Goal: Task Accomplishment & Management: Use online tool/utility

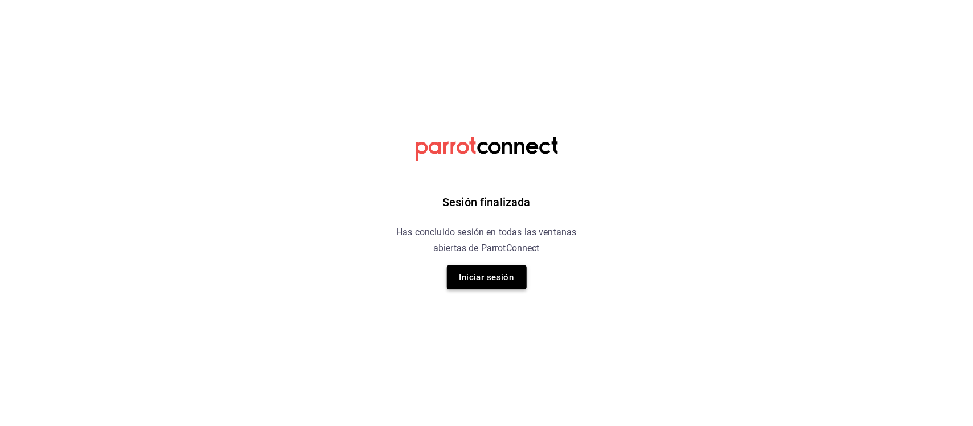
click at [496, 280] on button "Iniciar sesión" at bounding box center [487, 278] width 80 height 24
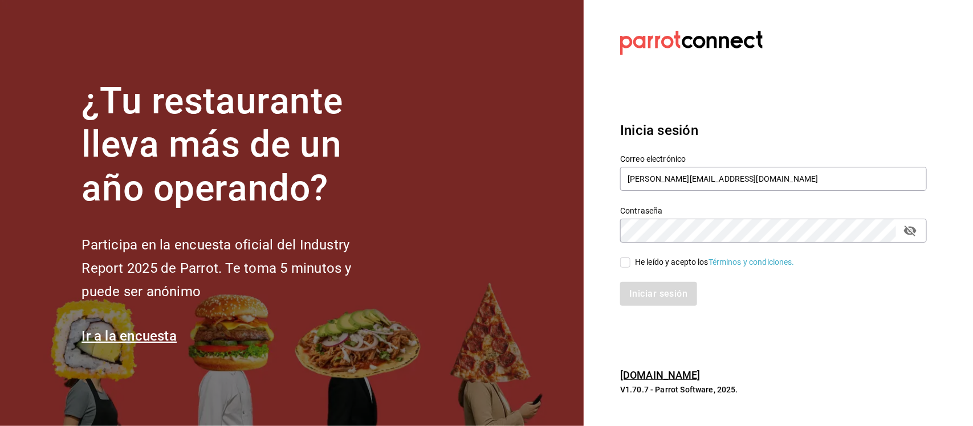
click at [628, 263] on input "He leído y acepto los Términos y condiciones." at bounding box center [625, 263] width 10 height 10
checkbox input "true"
click at [643, 286] on button "Iniciar sesión" at bounding box center [659, 294] width 78 height 24
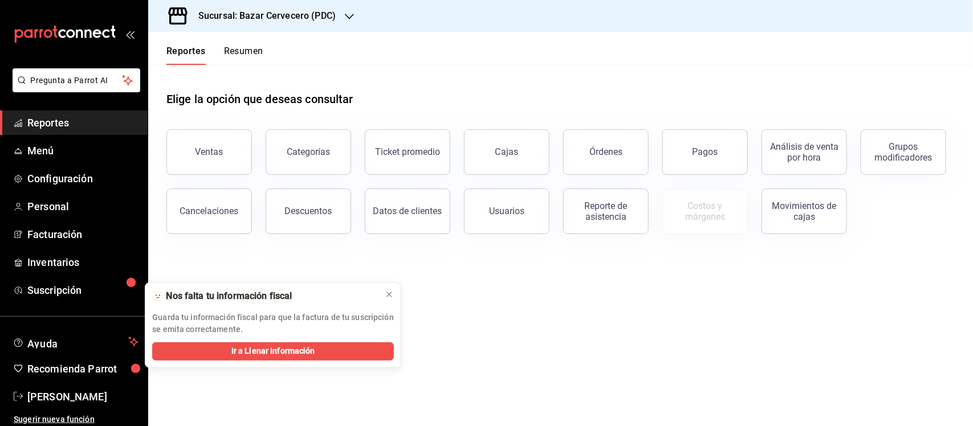
click at [90, 134] on link "Reportes" at bounding box center [74, 123] width 148 height 25
click at [75, 148] on span "Menú" at bounding box center [82, 150] width 111 height 15
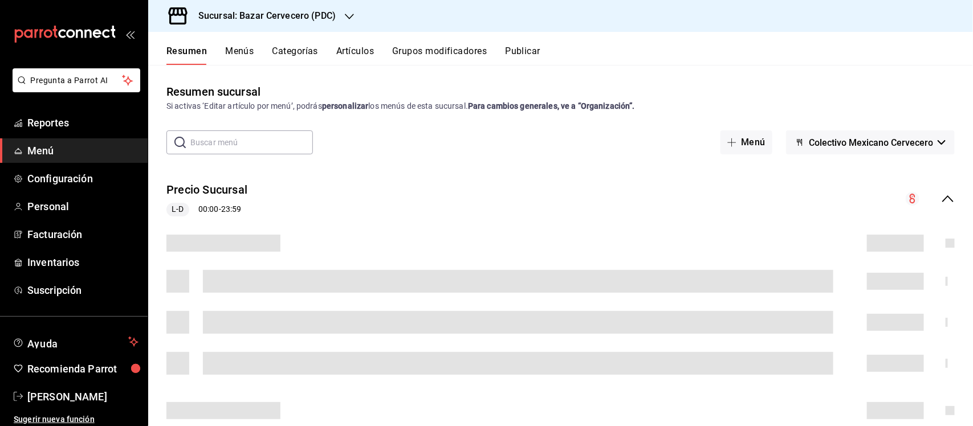
click at [356, 50] on button "Artículos" at bounding box center [355, 55] width 38 height 19
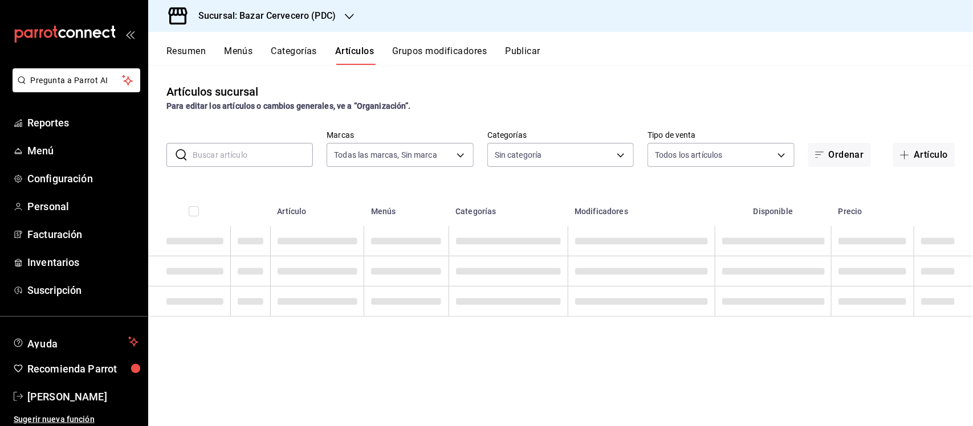
type input "0f79da63-a313-4113-8774-38cc75779f42"
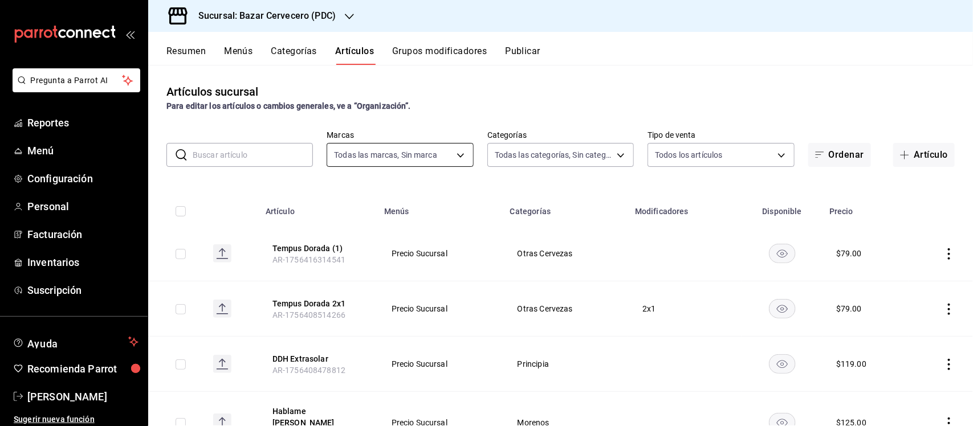
type input "6ed2e169-feeb-43b4-a8d1-1f4ed710bcb0,01e32ac7-f575-41d7-a4a4-e11d2a33e0e1,09d1e…"
click at [453, 155] on body "Pregunta a Parrot AI Reportes Menú Configuración Personal Facturación Inventari…" at bounding box center [486, 213] width 973 height 426
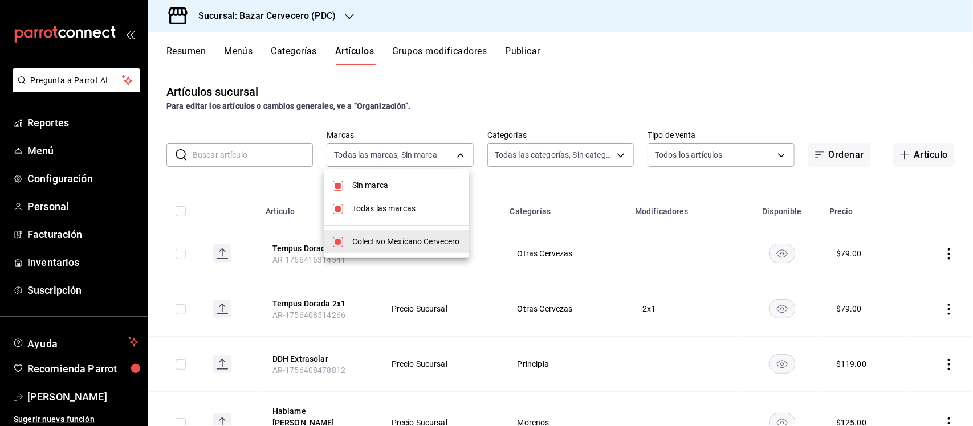
click at [542, 155] on div at bounding box center [486, 213] width 973 height 426
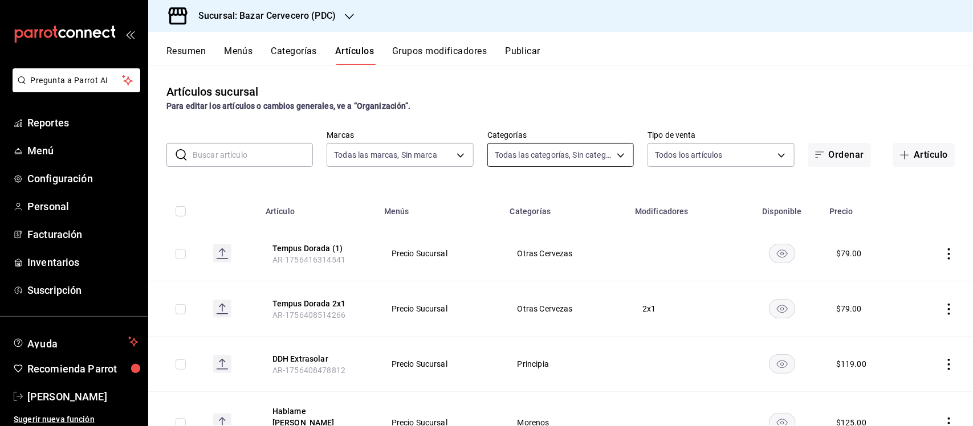
click at [543, 154] on body "Pregunta a Parrot AI Reportes Menú Configuración Personal Facturación Inventari…" at bounding box center [486, 213] width 973 height 426
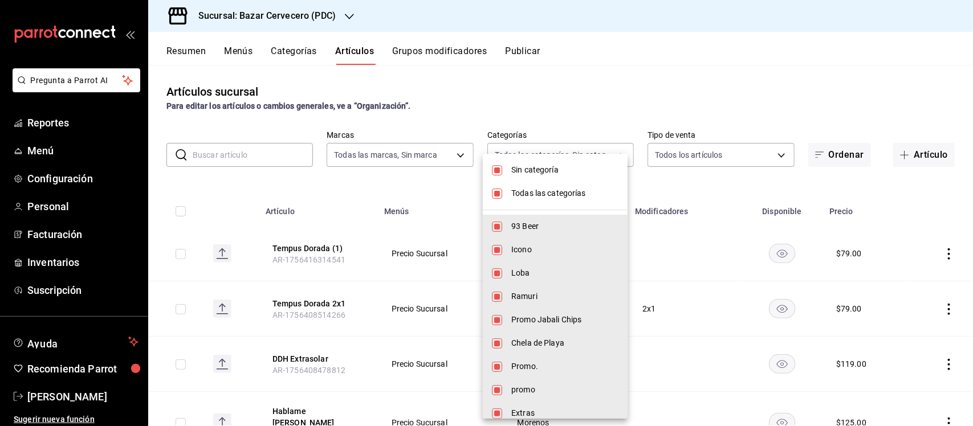
click at [501, 170] on input "checkbox" at bounding box center [497, 170] width 10 height 10
checkbox input "false"
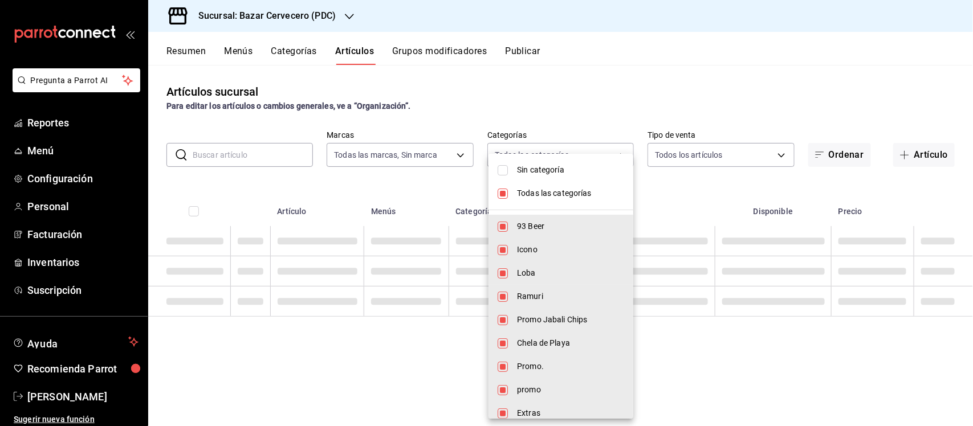
click at [505, 191] on input "checkbox" at bounding box center [503, 194] width 10 height 10
checkbox input "false"
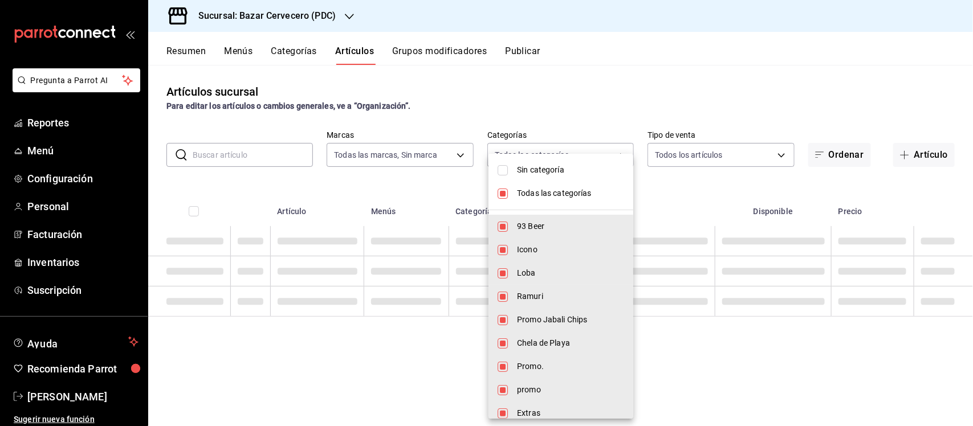
checkbox input "false"
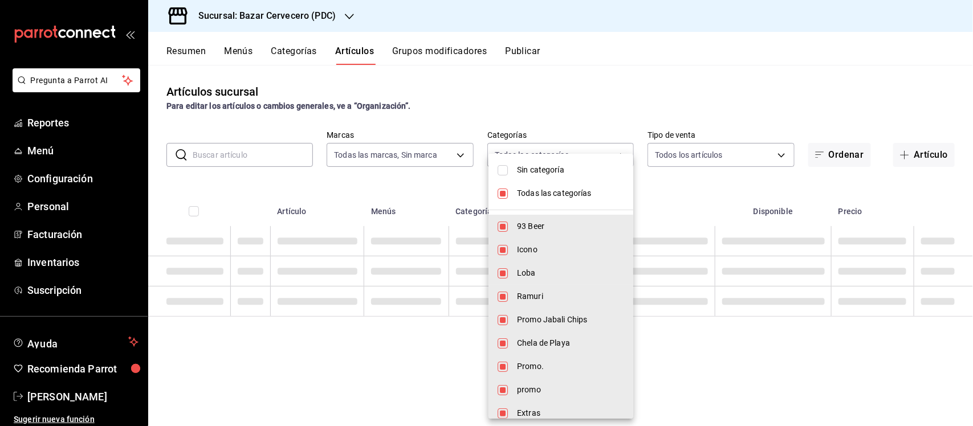
checkbox input "false"
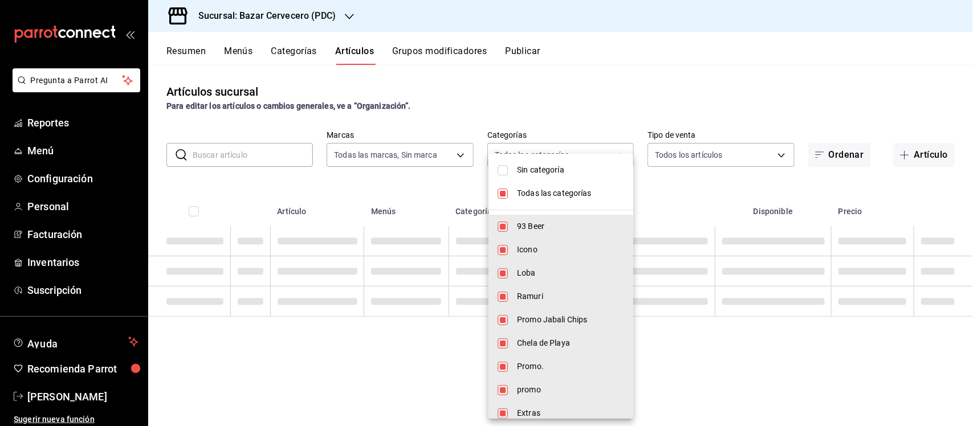
checkbox input "false"
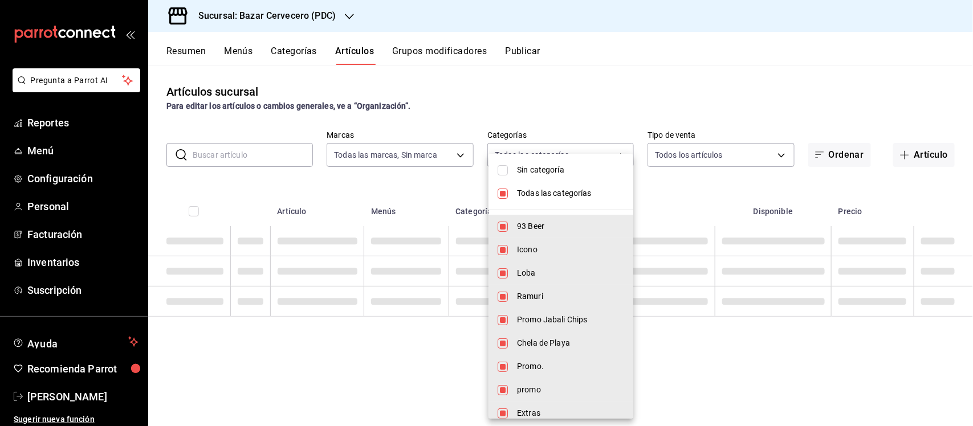
checkbox input "false"
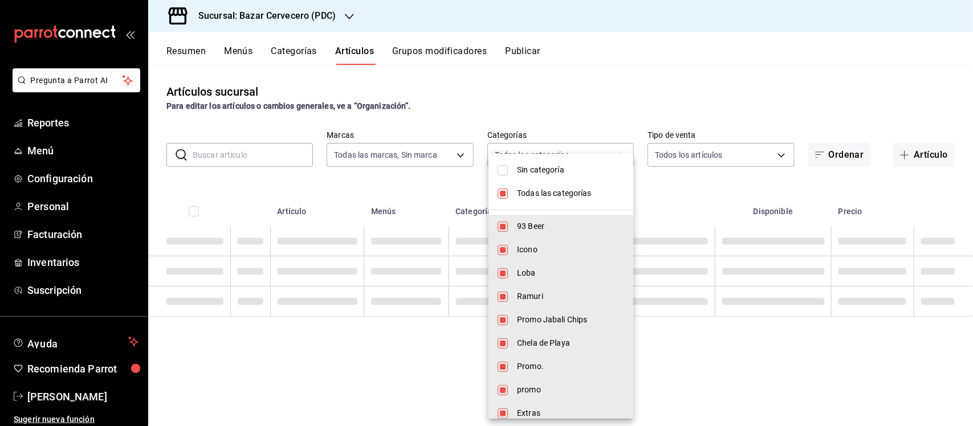
checkbox input "false"
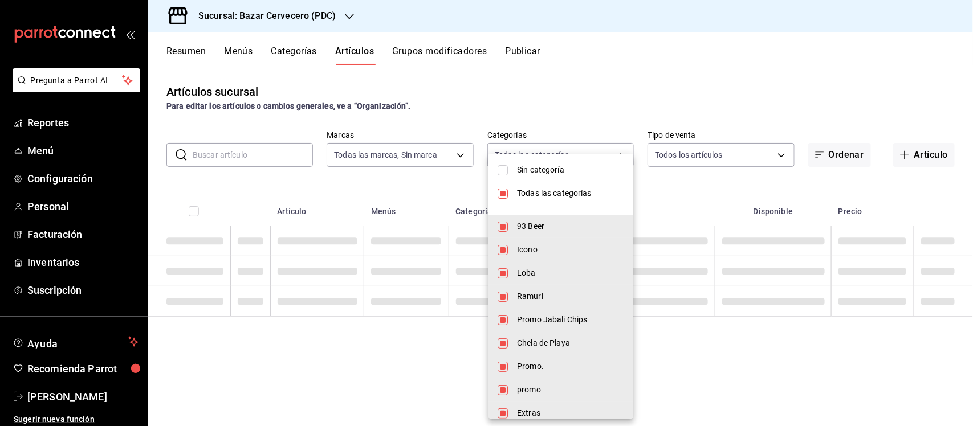
checkbox input "false"
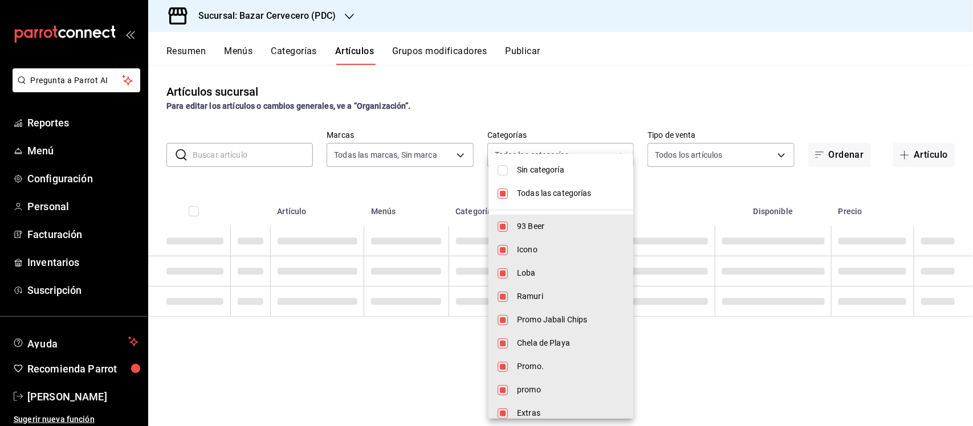
checkbox input "false"
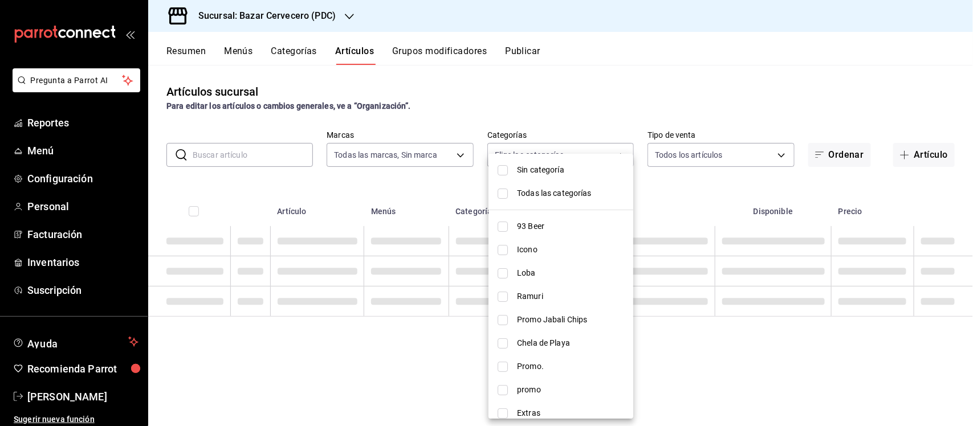
click at [506, 271] on input "checkbox" at bounding box center [503, 274] width 10 height 10
checkbox input "true"
type input "09d1ec69-2011-4c7f-8894-77c5ea5fa28d"
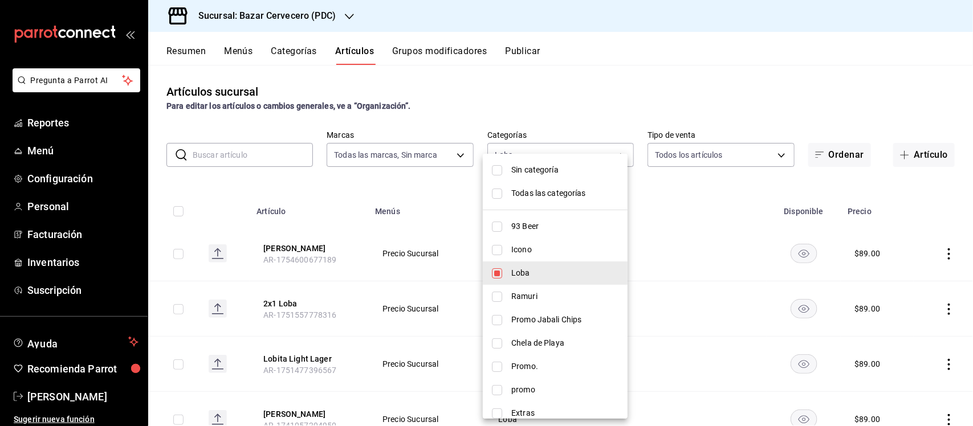
click at [428, 189] on div at bounding box center [486, 213] width 973 height 426
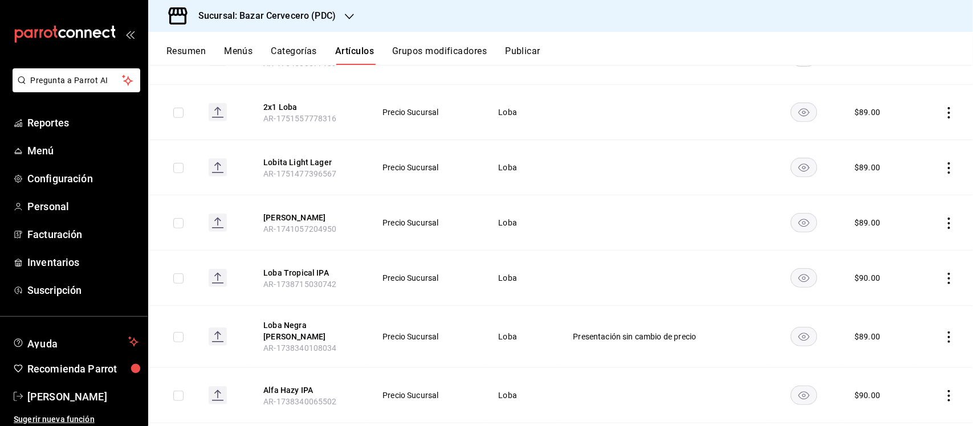
scroll to position [174, 0]
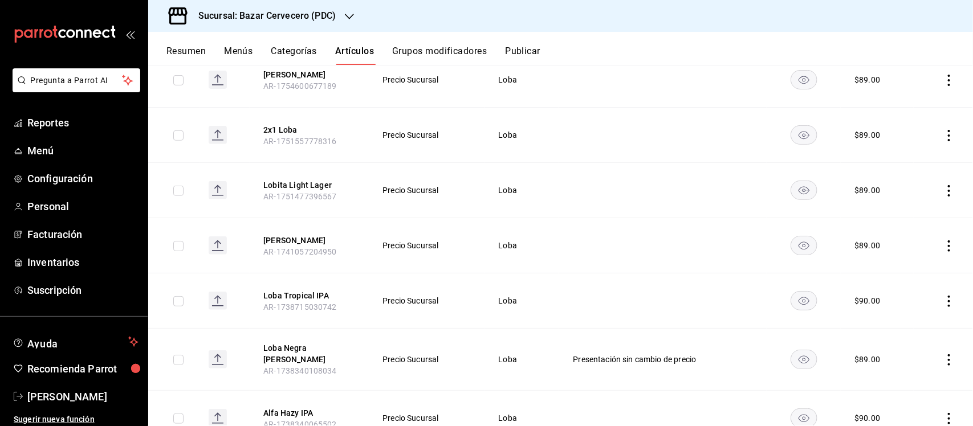
click at [805, 249] on rect "availability-product" at bounding box center [804, 245] width 26 height 19
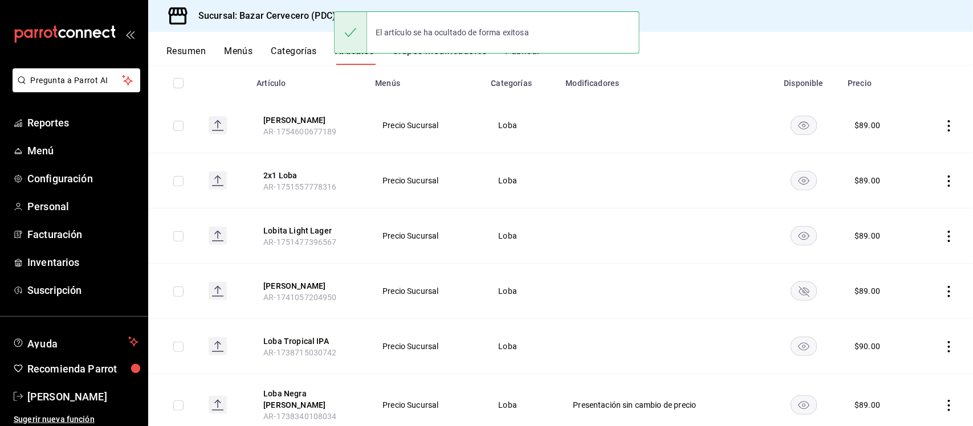
scroll to position [103, 0]
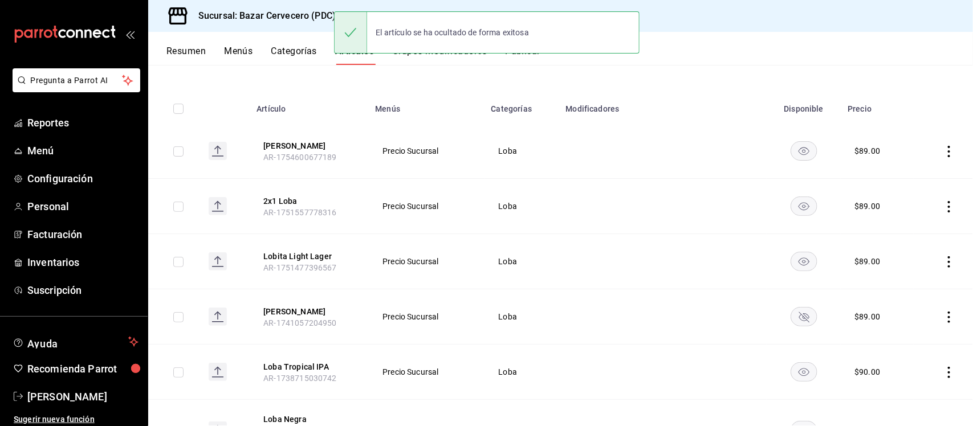
click at [948, 207] on icon "actions" at bounding box center [949, 206] width 2 height 11
click at [907, 234] on span "Editar" at bounding box center [905, 234] width 30 height 12
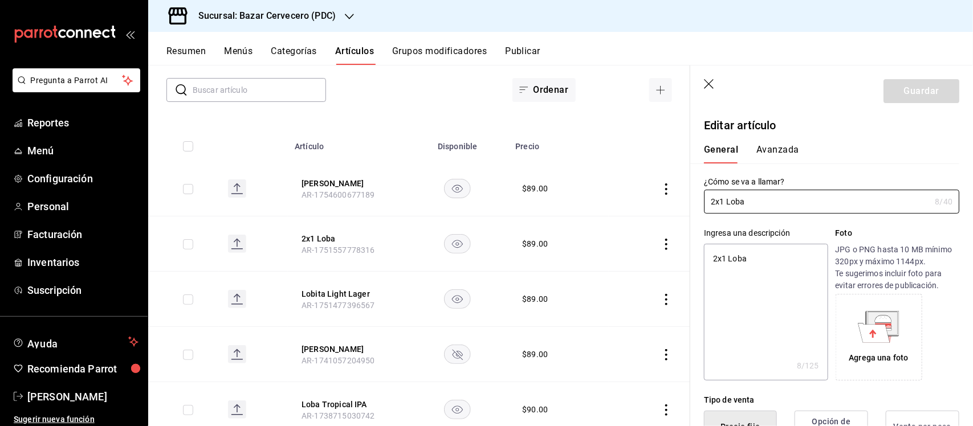
type textarea "x"
type input "$89.00"
type input "G"
type textarea "x"
type input "Ge"
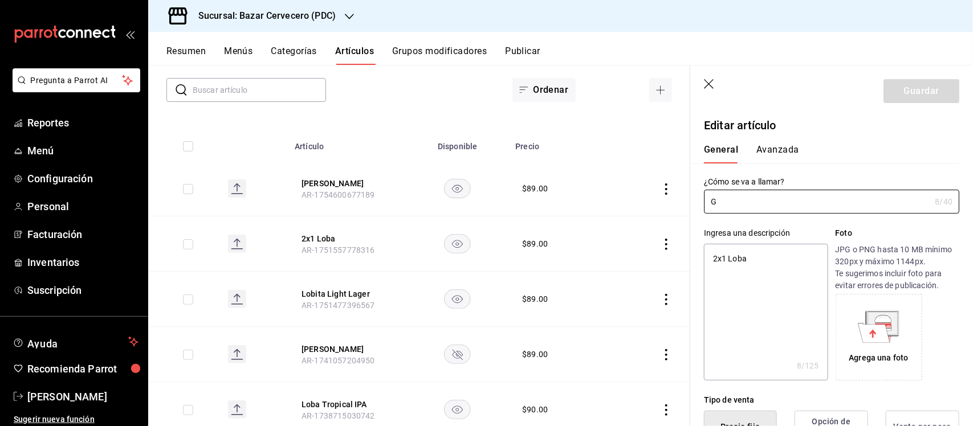
type textarea "x"
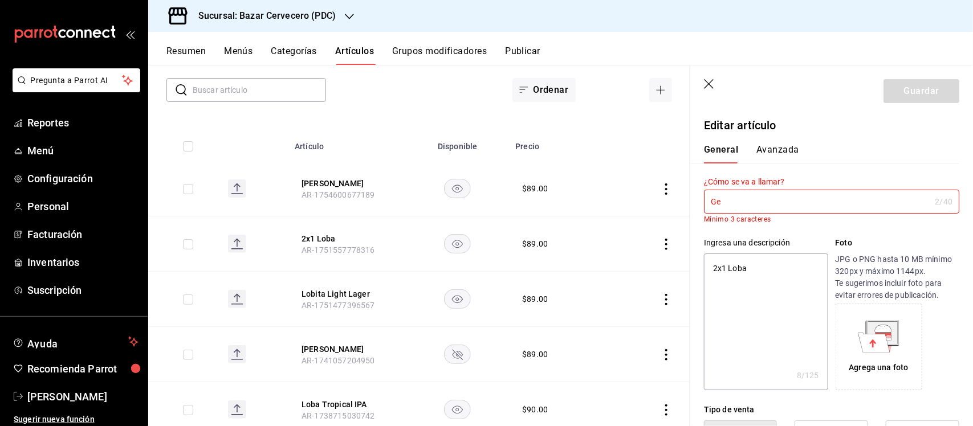
type input "Gen"
type textarea "x"
type input "Gene"
type textarea "x"
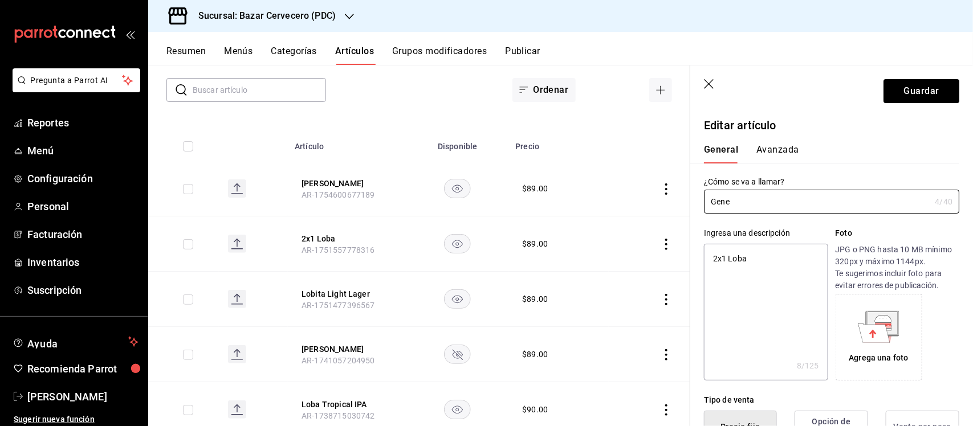
type input "Gener"
type textarea "x"
type input "Genera"
type textarea "x"
type input "General"
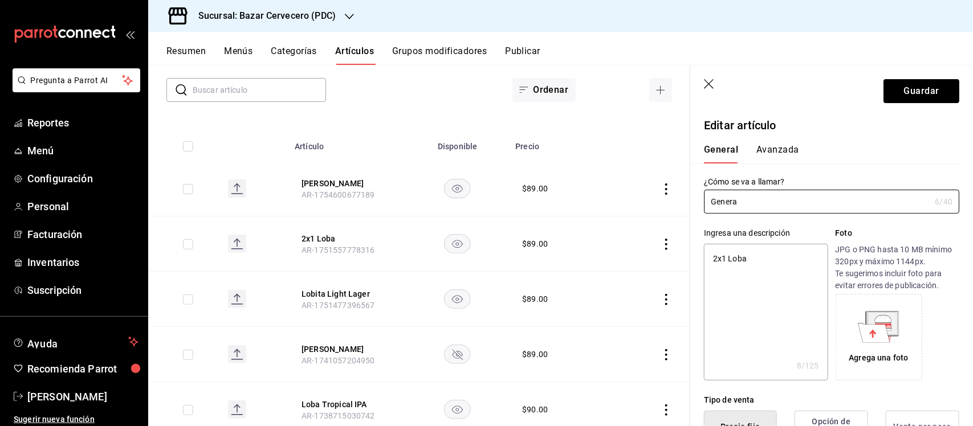
type textarea "x"
type input "General"
type textarea "x"
type input "General L"
type textarea "x"
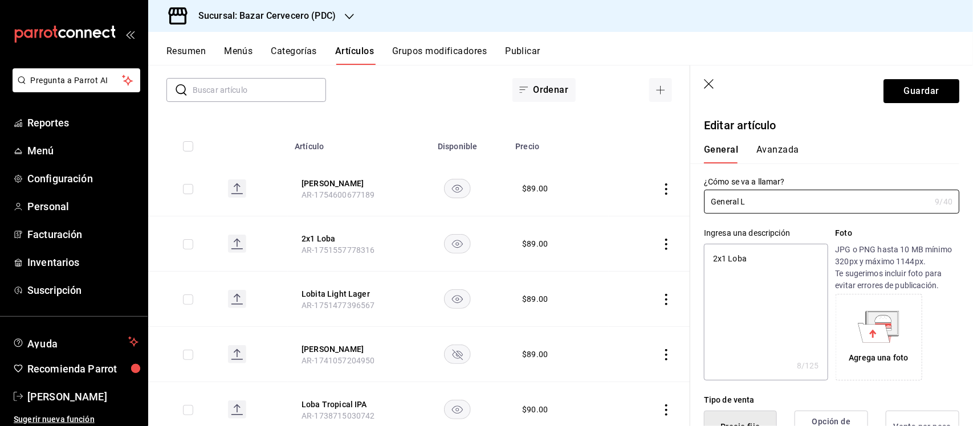
type input "General [PERSON_NAME]"
type textarea "x"
type input "General [PERSON_NAME]"
type textarea "x"
type input "General [PERSON_NAME]"
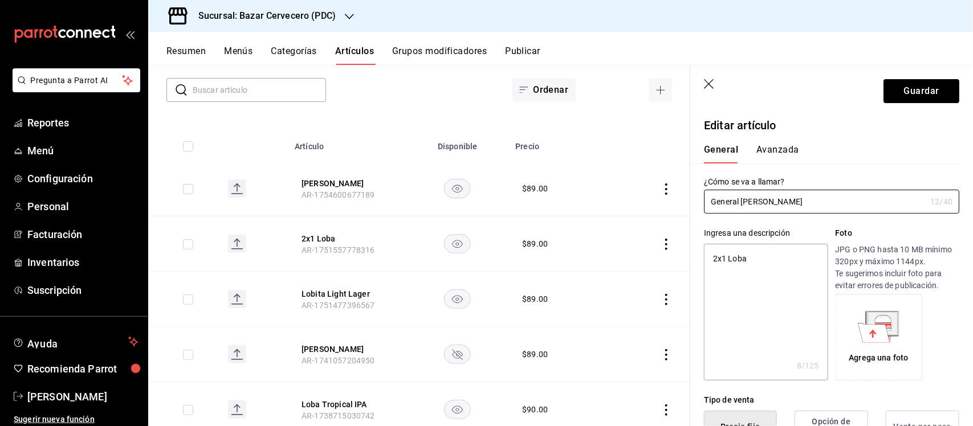
type textarea "x"
type input "General [PERSON_NAME]"
type textarea "x"
type input "General [PERSON_NAME]"
type textarea "x"
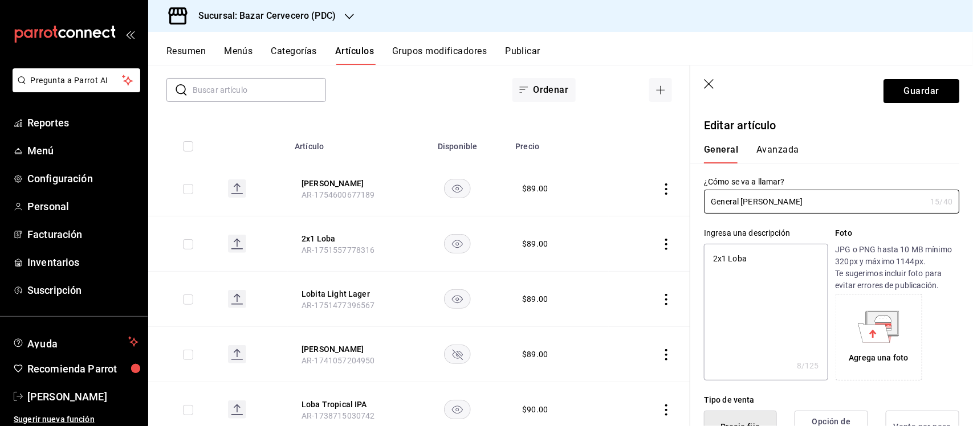
type input "General [PERSON_NAME]"
type textarea "x"
type input "General [PERSON_NAME] I"
type textarea "x"
type input "General Lobo II It"
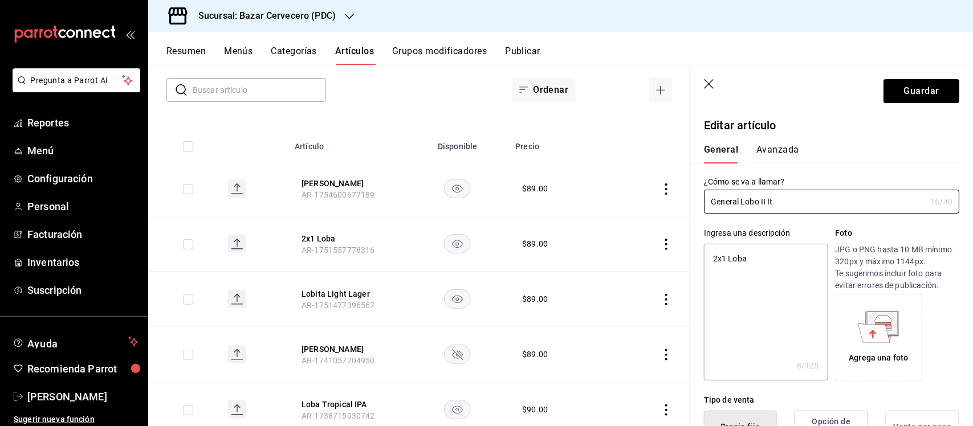
type textarea "x"
type input "General [PERSON_NAME] Ita"
type textarea "x"
type input "General [PERSON_NAME] Itail"
type textarea "x"
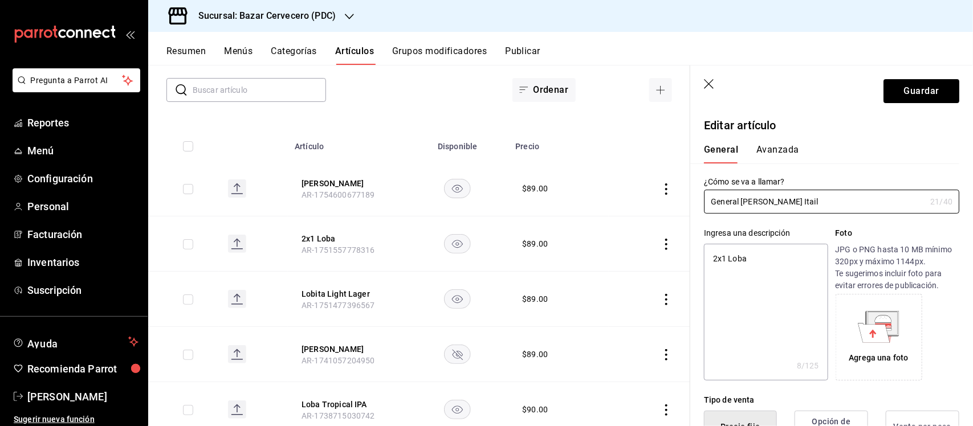
type input "General [PERSON_NAME] Itai"
type textarea "x"
type input "General [PERSON_NAME] Itail"
type textarea "x"
type input "General [PERSON_NAME] Itai"
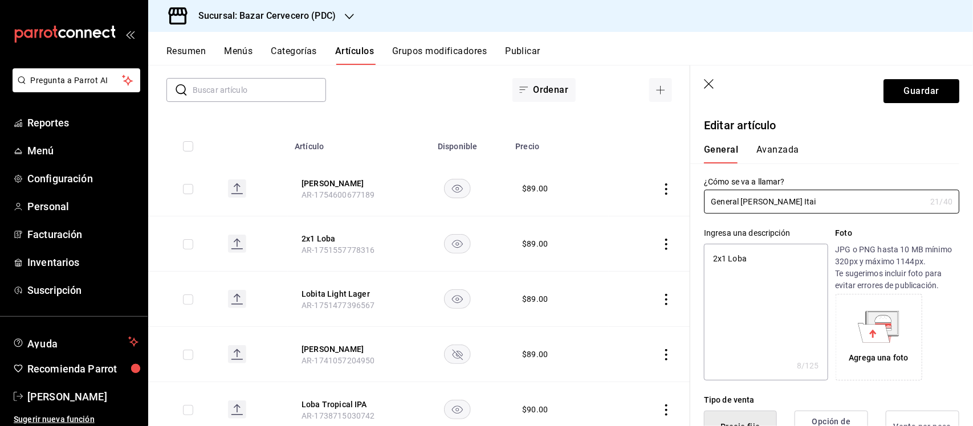
type textarea "x"
type input "General [PERSON_NAME] Ita"
type textarea "x"
type input "General Lobo II Ital"
type textarea "x"
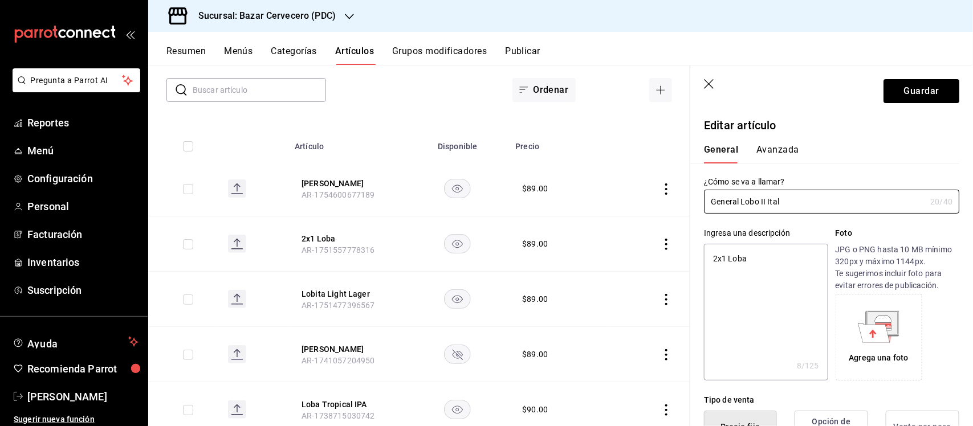
type input "General Lobo II Itali"
type textarea "x"
type input "General Lobo II Italia"
type textarea "x"
type input "General [PERSON_NAME] Italian"
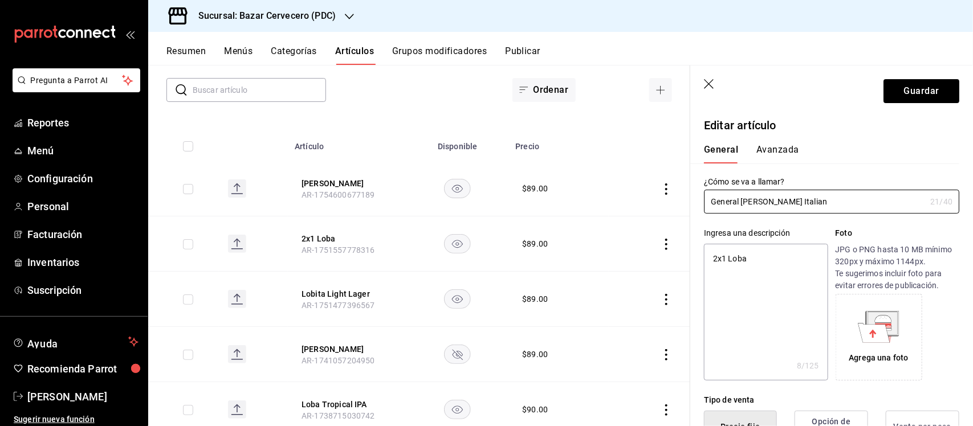
type textarea "x"
type input "General [PERSON_NAME] Italian"
type textarea "x"
type input "General Lobo II Italian P"
type textarea "x"
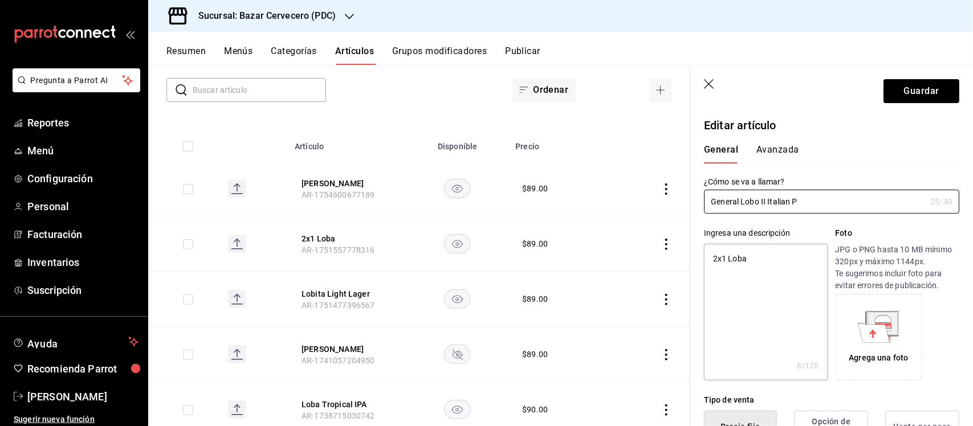
type input "General Lobo II Italian Pi"
type textarea "x"
type input "General Lobo II Italian Pils"
type textarea "x"
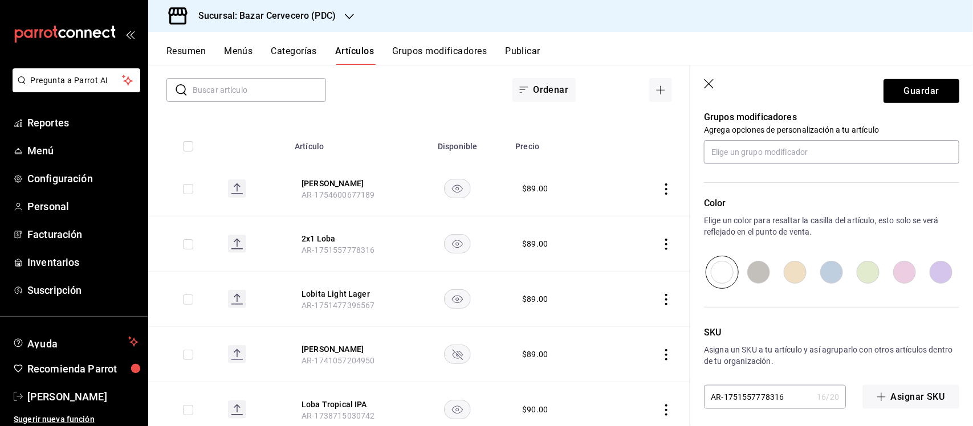
scroll to position [523, 0]
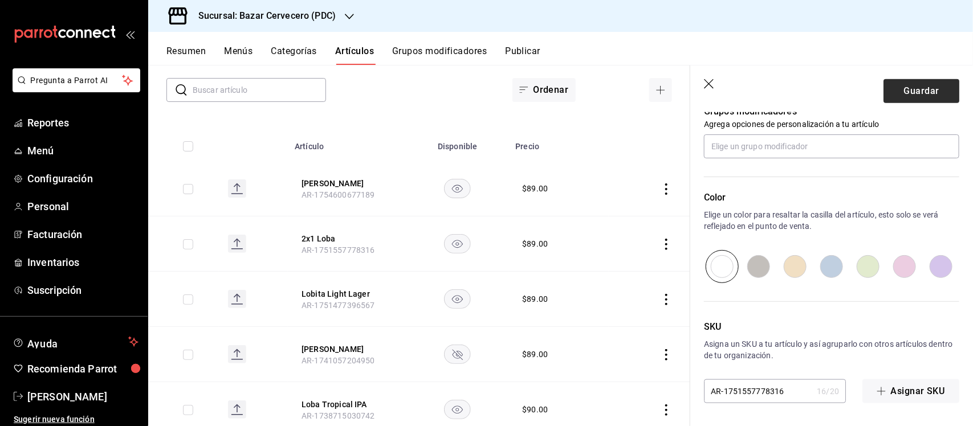
type input "General Lobo II Italian Pils"
click at [925, 89] on button "Guardar" at bounding box center [922, 91] width 76 height 24
type textarea "x"
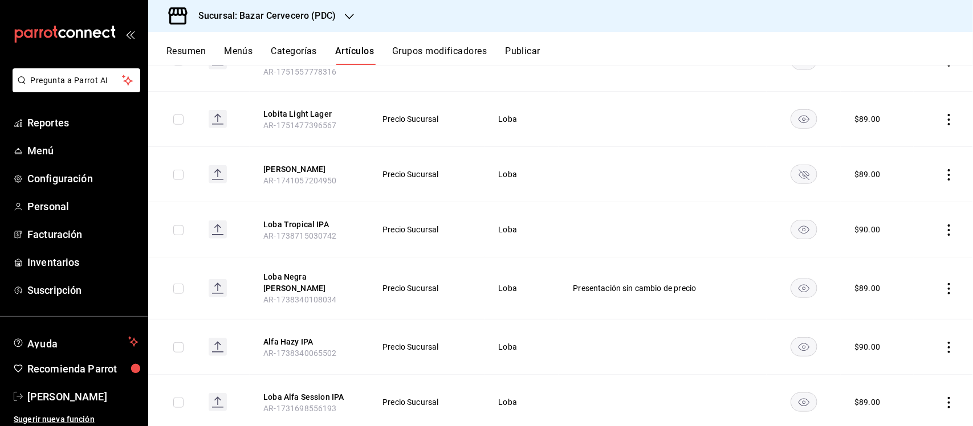
scroll to position [395, 0]
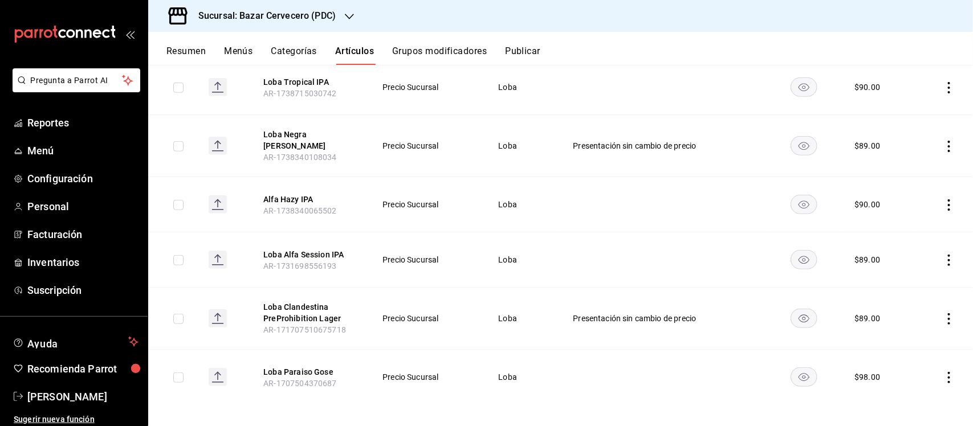
click at [948, 255] on icon "actions" at bounding box center [949, 260] width 2 height 11
click at [913, 279] on span "Editar" at bounding box center [905, 281] width 30 height 12
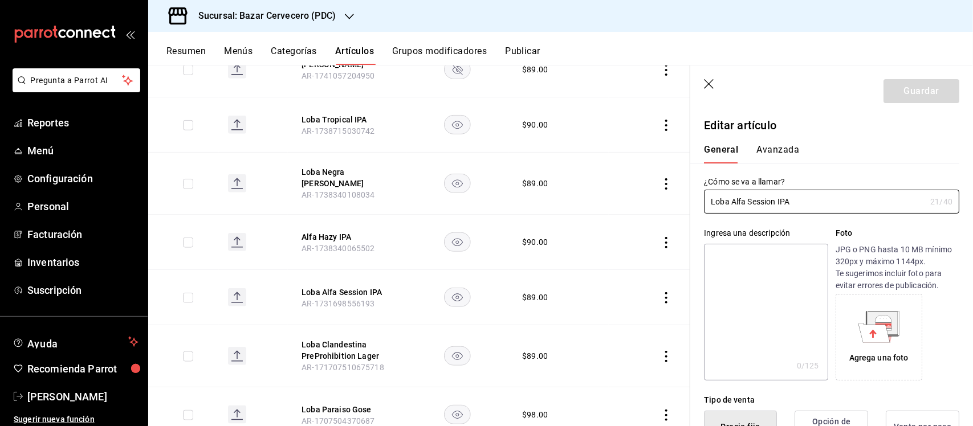
type input "$89.00"
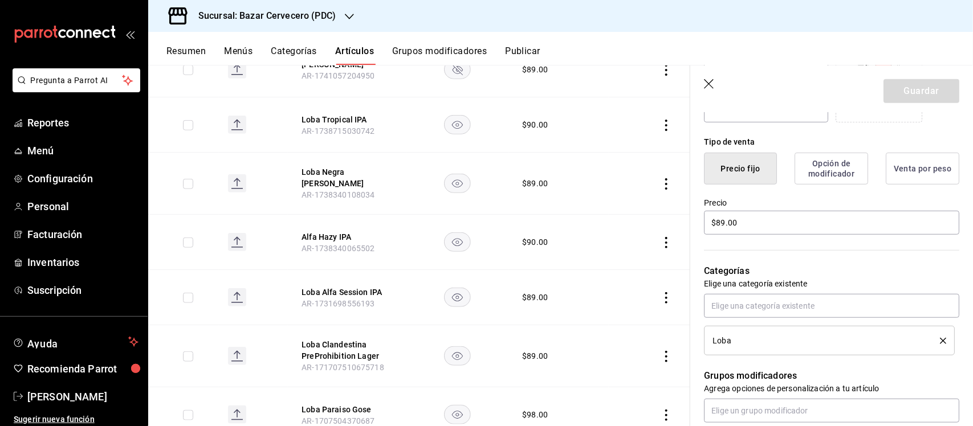
scroll to position [356, 0]
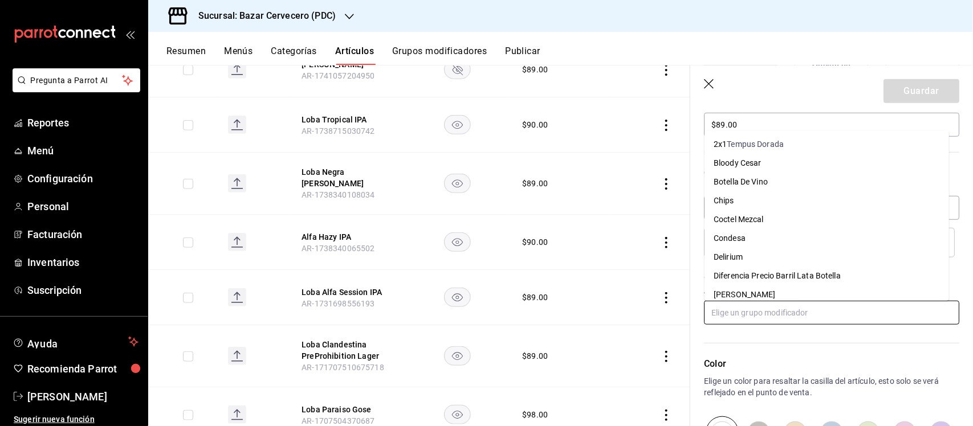
click at [811, 306] on input "text" at bounding box center [831, 313] width 255 height 24
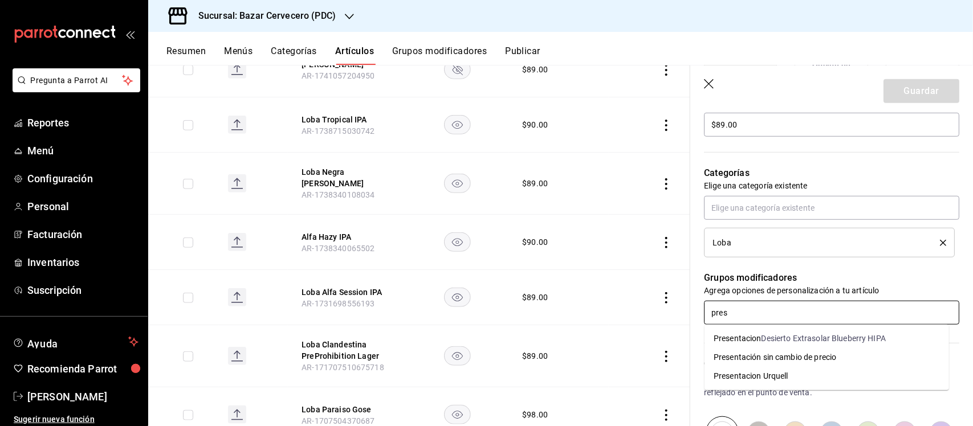
type input "prese"
click at [826, 358] on div "Presentación sin cambio de precio" at bounding box center [775, 358] width 123 height 12
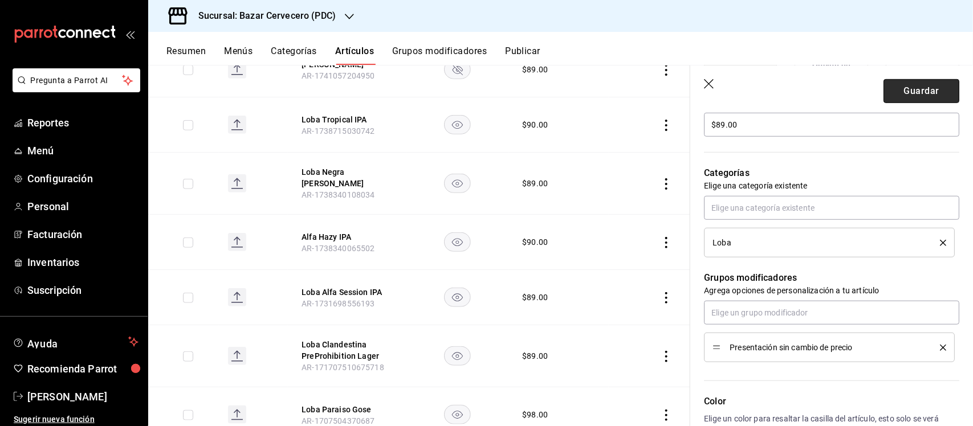
click at [928, 90] on button "Guardar" at bounding box center [922, 91] width 76 height 24
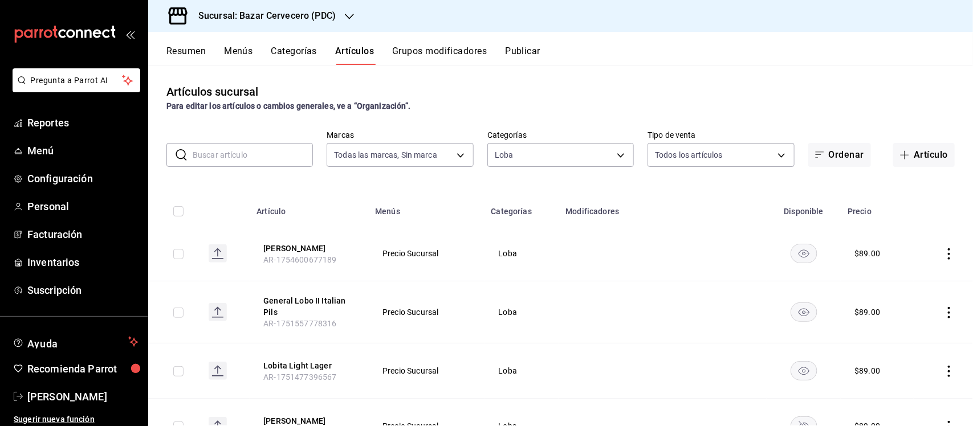
click at [338, 17] on div "Sucursal: Bazar Cervecero (PDC)" at bounding box center [257, 16] width 201 height 32
click at [231, 73] on span "Club de la Cerveza (PDC)" at bounding box center [201, 75] width 89 height 12
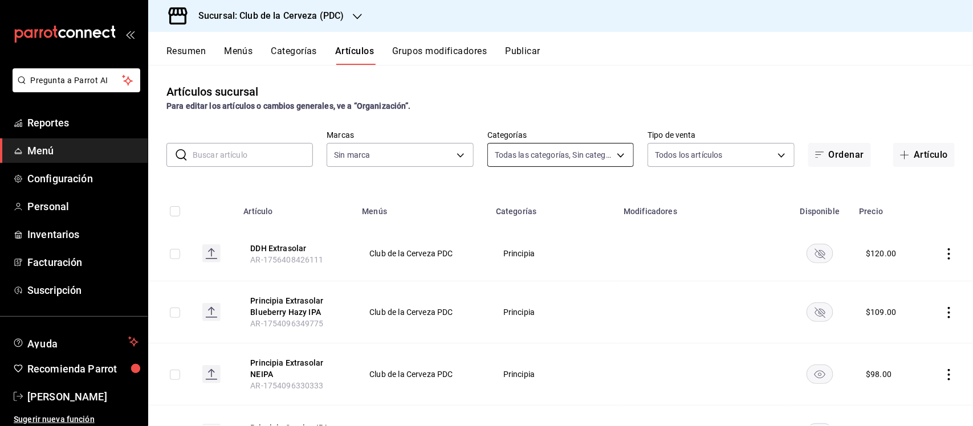
type input "55df0106-6b58-4009-a6ff-368341354358,45d8c1d5-9479-4238-aecb-adf5feb43ad5,65631…"
click at [554, 152] on body "Pregunta a Parrot AI Reportes Menú Configuración Personal Inventarios Facturaci…" at bounding box center [486, 213] width 973 height 426
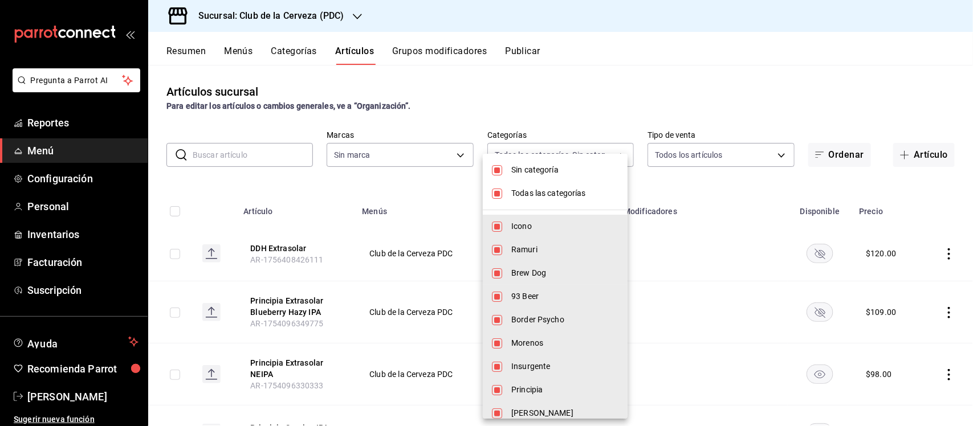
type input "fbe637ac-66ad-4202-895b-0eb83fea6a9d"
click at [500, 166] on input "checkbox" at bounding box center [497, 170] width 10 height 10
checkbox input "false"
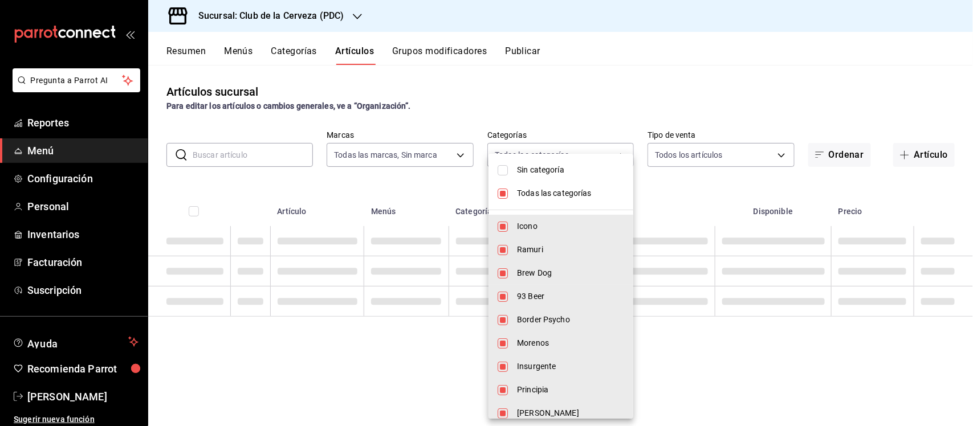
click at [502, 191] on input "checkbox" at bounding box center [503, 194] width 10 height 10
checkbox input "false"
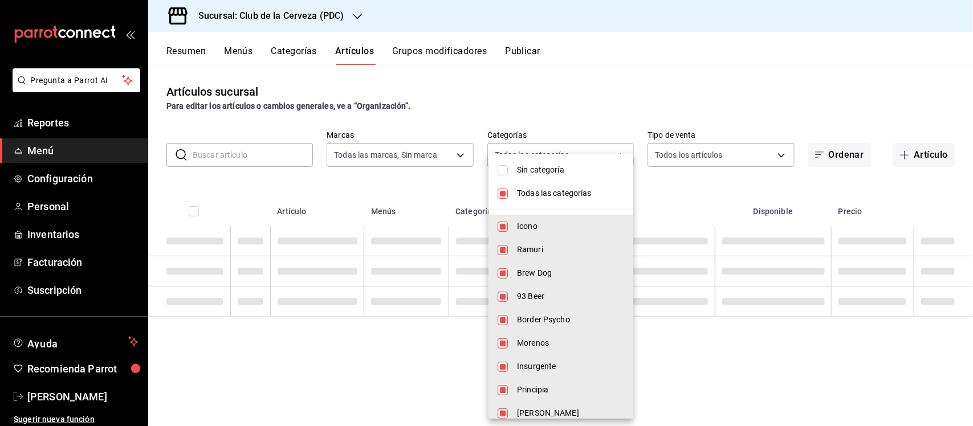
checkbox input "false"
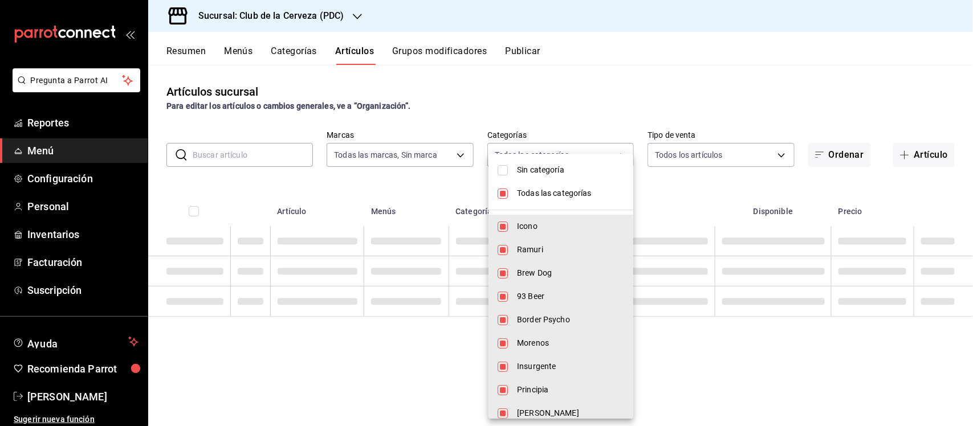
checkbox input "false"
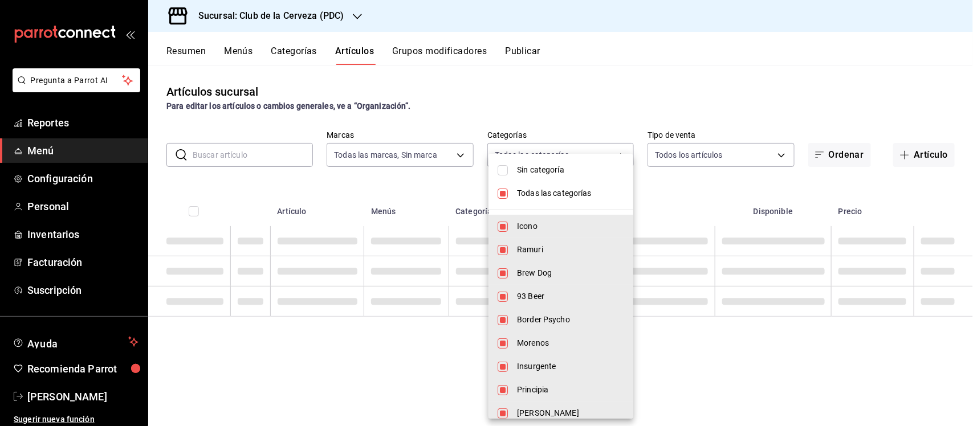
checkbox input "false"
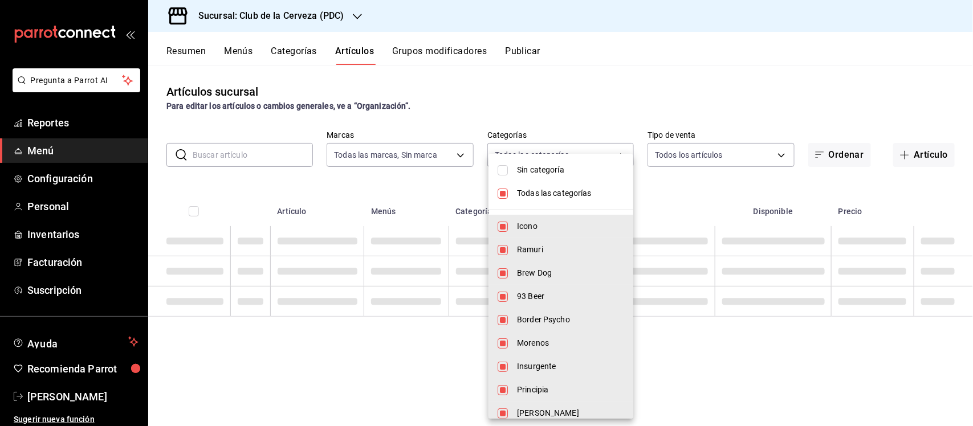
checkbox input "false"
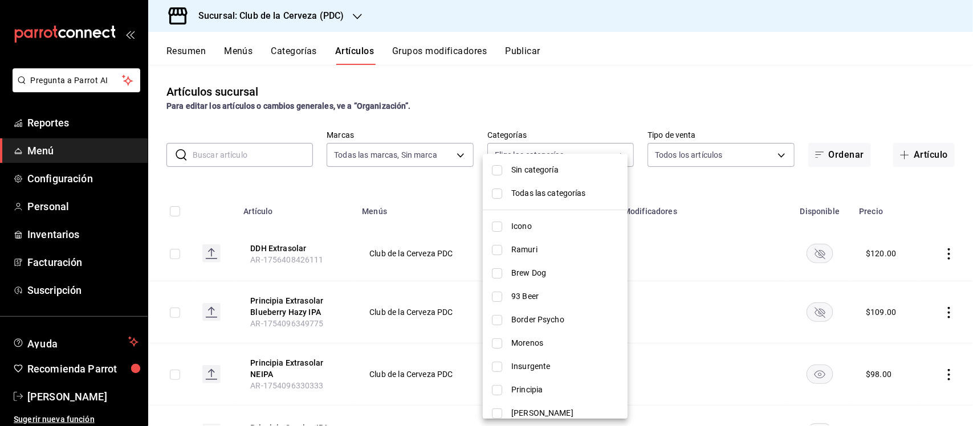
scroll to position [71, 0]
click at [537, 361] on span "Loba" at bounding box center [564, 366] width 107 height 12
type input "0e47a1c0-f1e0-41e3-a941-aeb753e69447"
checkbox input "true"
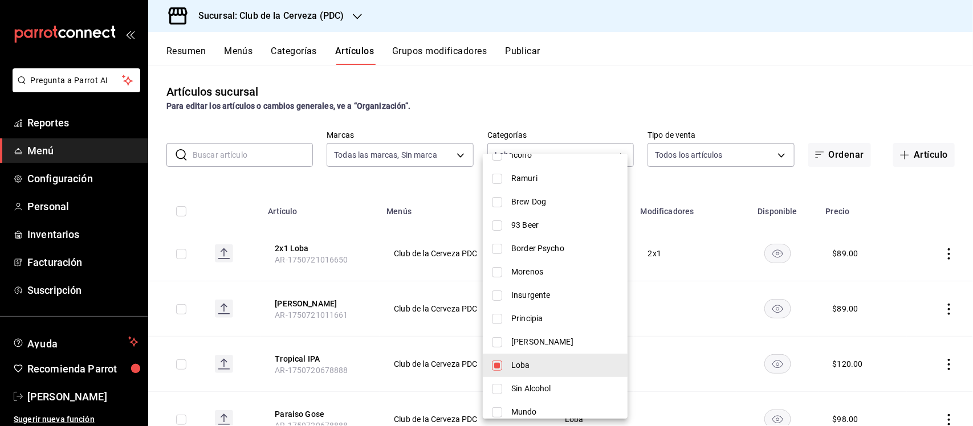
click at [406, 178] on div at bounding box center [486, 213] width 973 height 426
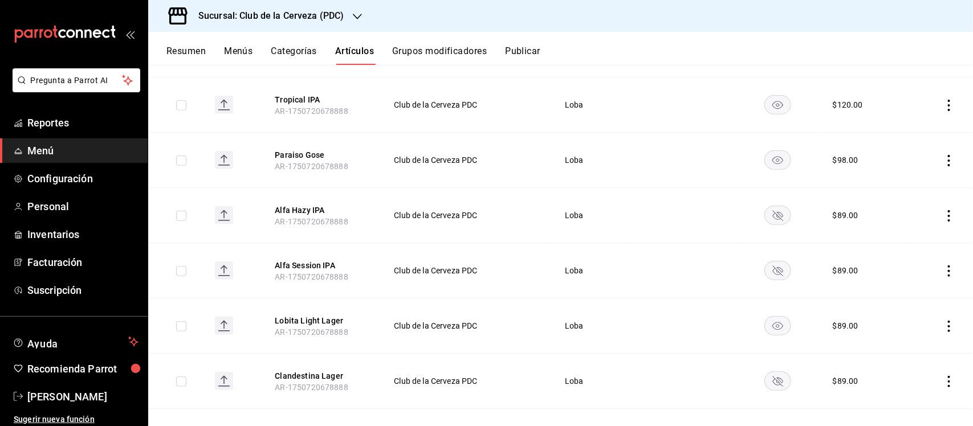
scroll to position [285, 0]
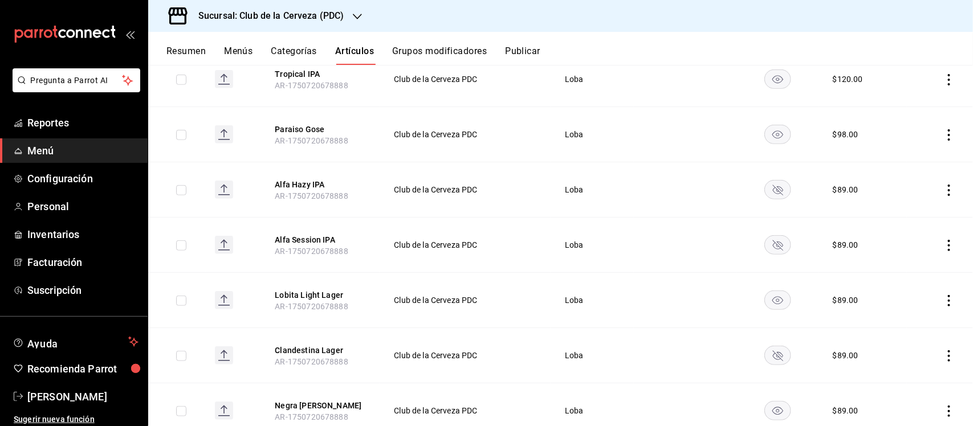
click at [944, 244] on icon "actions" at bounding box center [949, 245] width 11 height 11
click at [917, 271] on span "Editar" at bounding box center [905, 273] width 30 height 12
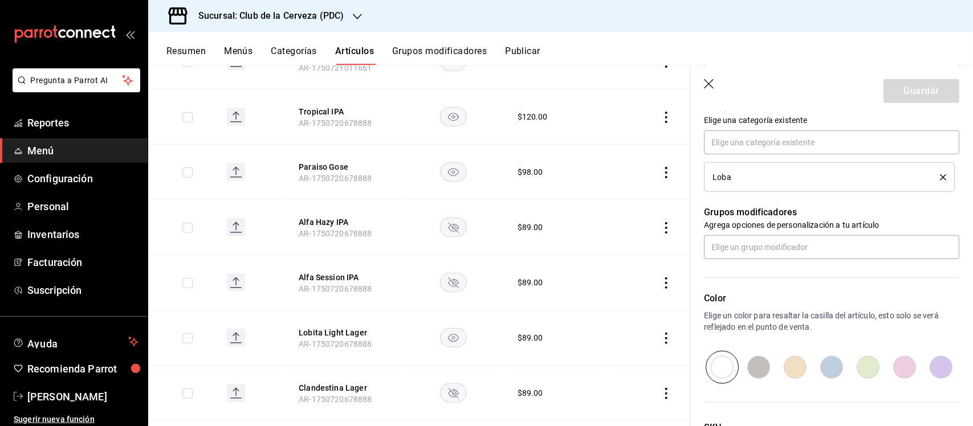
scroll to position [428, 0]
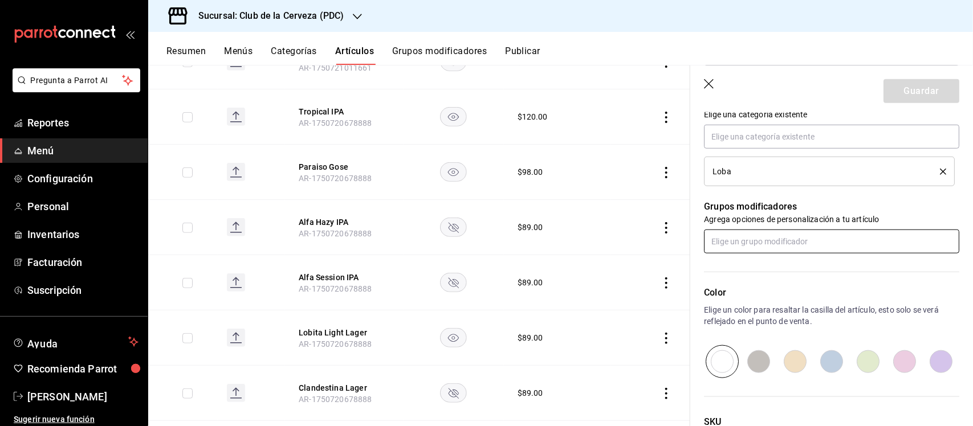
click at [798, 241] on input "text" at bounding box center [831, 242] width 255 height 24
type input "pres"
click at [811, 263] on div "Presentación Barril Botella Lata" at bounding box center [771, 268] width 114 height 12
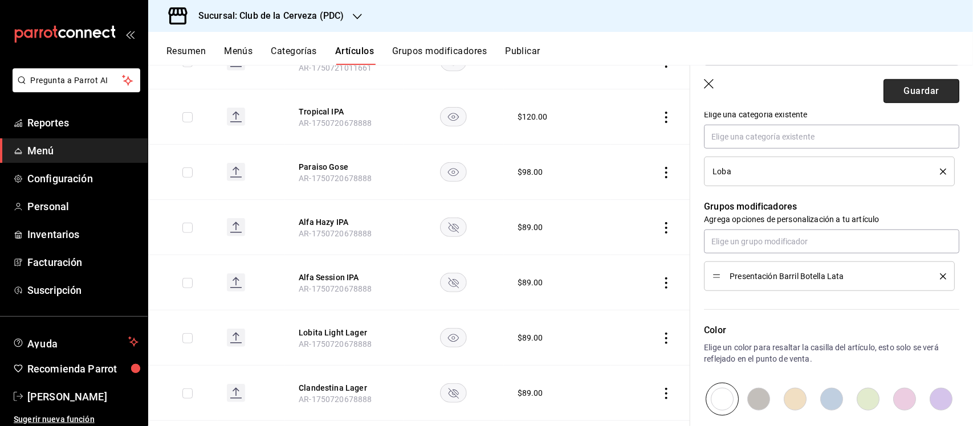
click at [919, 87] on button "Guardar" at bounding box center [922, 91] width 76 height 24
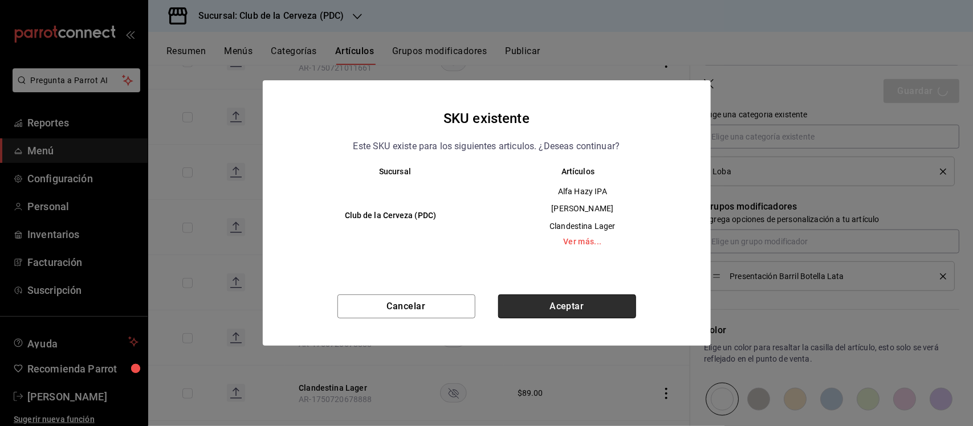
click at [596, 306] on button "Aceptar" at bounding box center [567, 307] width 138 height 24
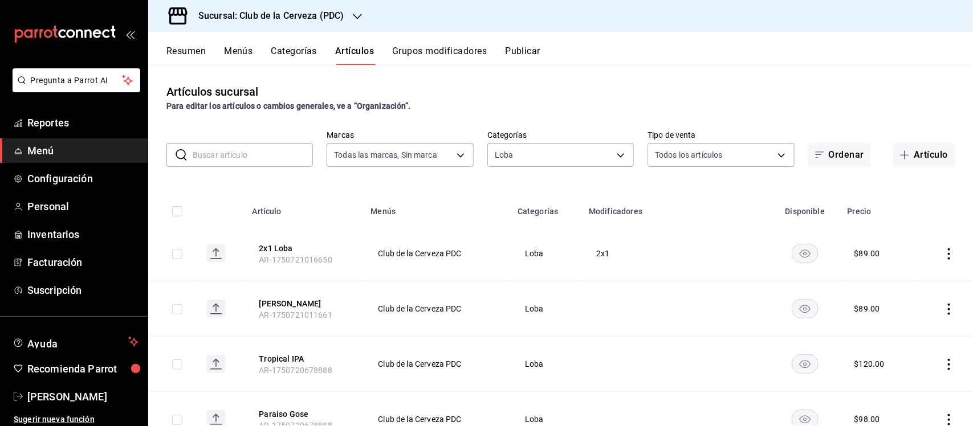
click at [429, 50] on button "Grupos modificadores" at bounding box center [439, 55] width 95 height 19
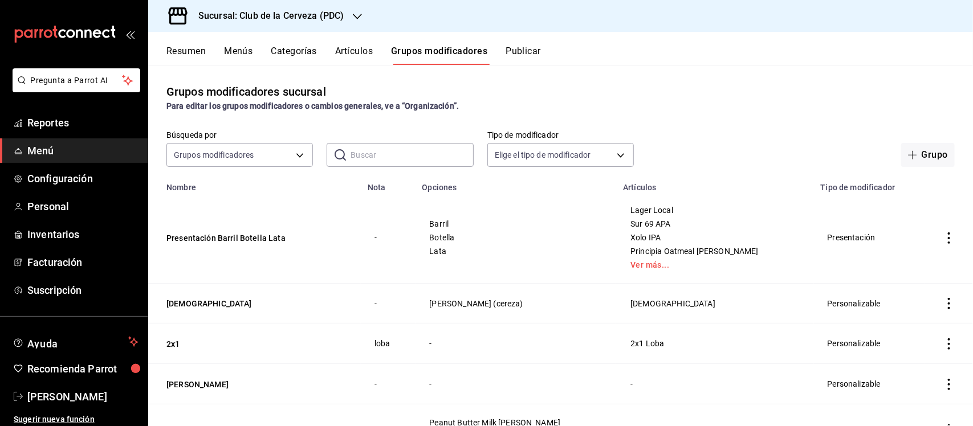
click at [394, 153] on input "text" at bounding box center [412, 155] width 123 height 23
drag, startPoint x: 785, startPoint y: 243, endPoint x: 799, endPoint y: 245, distance: 15.0
click at [785, 243] on td "Lager Local Sur 69 APA Xolo IPA Principia Oatmeal [PERSON_NAME] Ver más..." at bounding box center [714, 238] width 197 height 92
click at [944, 237] on icon "actions" at bounding box center [949, 238] width 11 height 11
click at [911, 259] on span "Editar" at bounding box center [905, 265] width 30 height 12
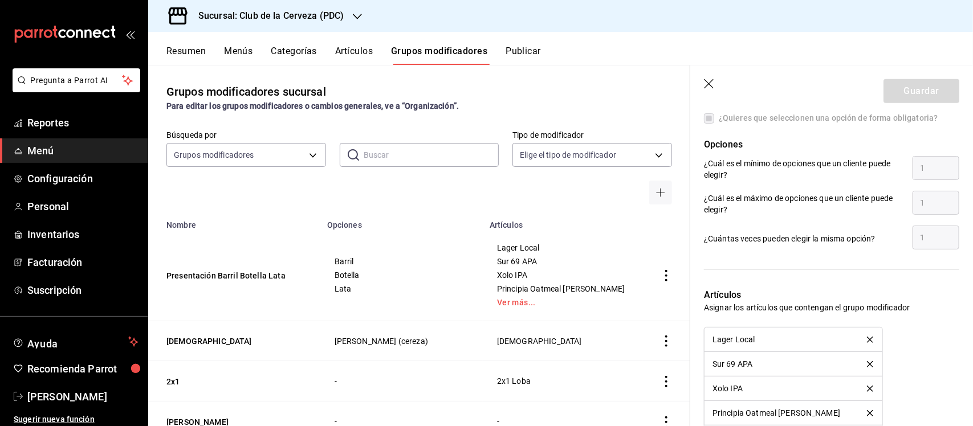
scroll to position [641, 0]
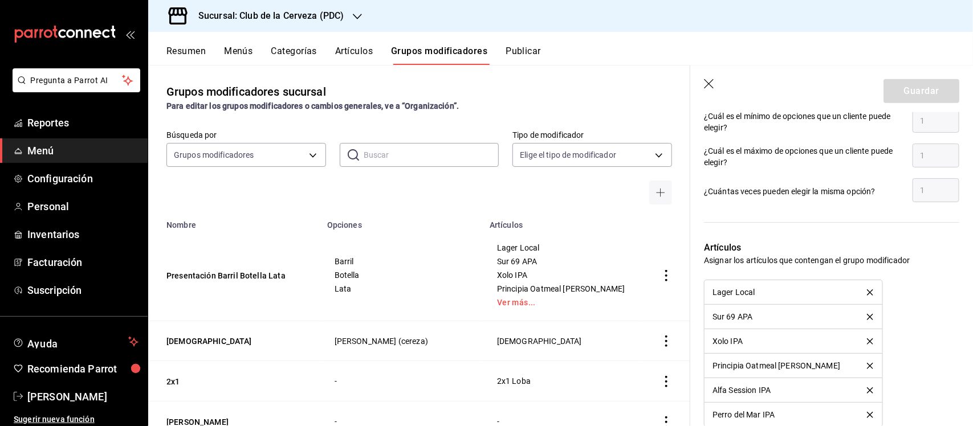
click at [713, 83] on icon "button" at bounding box center [709, 84] width 11 height 11
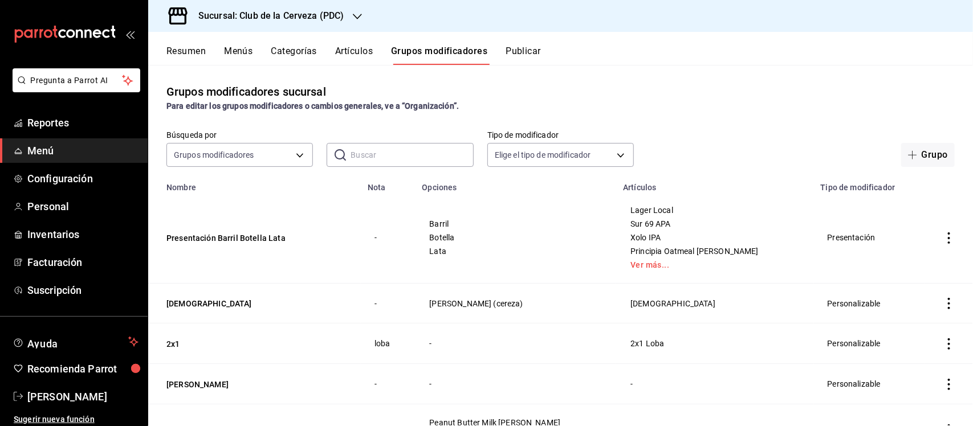
click at [372, 49] on button "Artículos" at bounding box center [354, 55] width 38 height 19
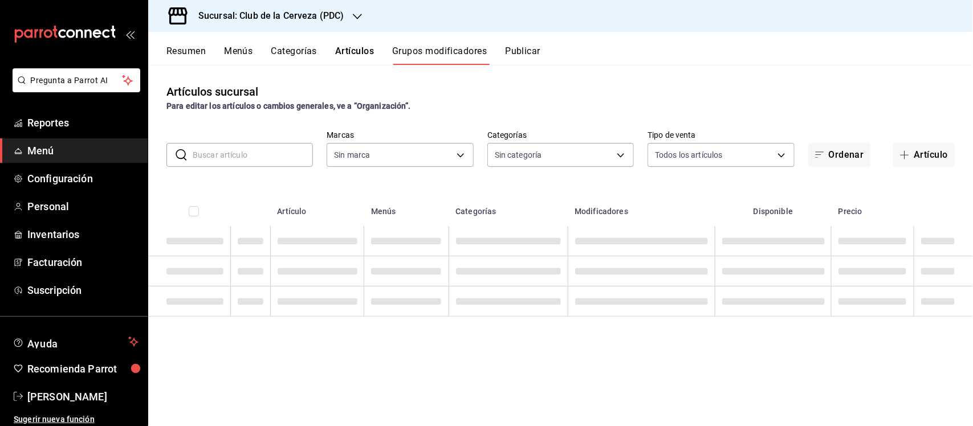
type input "fbe637ac-66ad-4202-895b-0eb83fea6a9d"
type input "55df0106-6b58-4009-a6ff-368341354358,45d8c1d5-9479-4238-aecb-adf5feb43ad5,65631…"
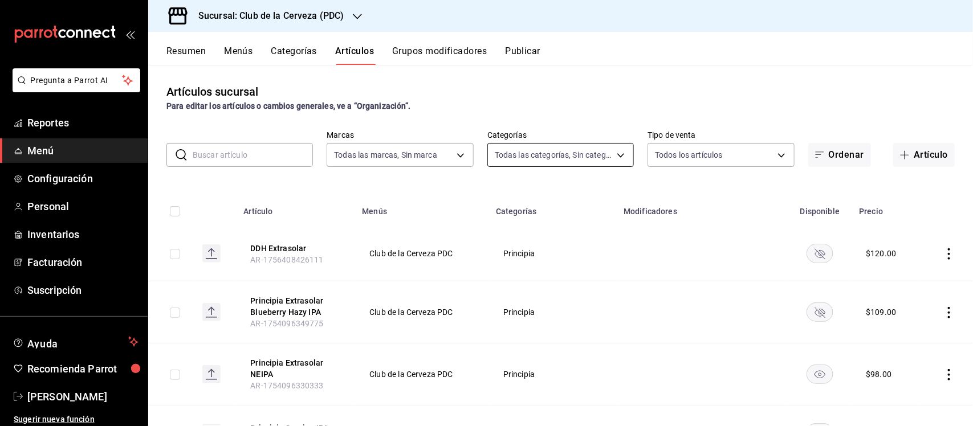
click at [546, 152] on body "Pregunta a Parrot AI Reportes Menú Configuración Personal Inventarios Facturaci…" at bounding box center [486, 213] width 973 height 426
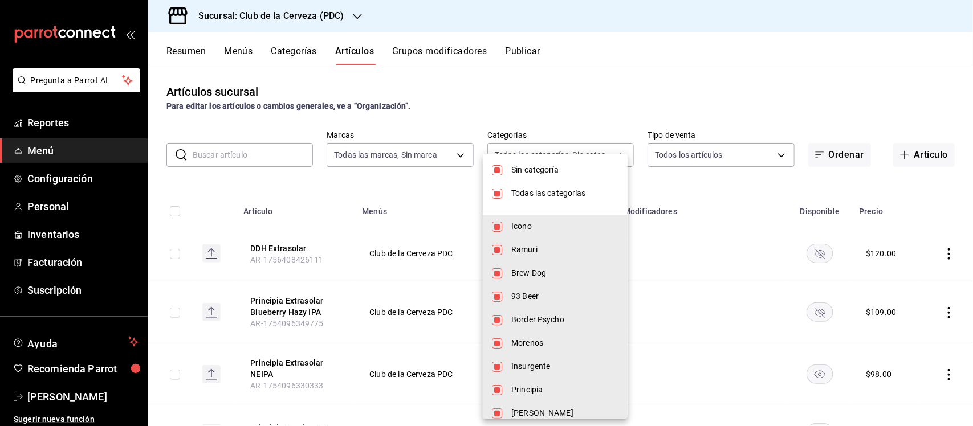
click at [498, 165] on input "checkbox" at bounding box center [497, 170] width 10 height 10
checkbox input "false"
click at [503, 193] on li "Todas las categorías" at bounding box center [555, 193] width 145 height 23
checkbox input "false"
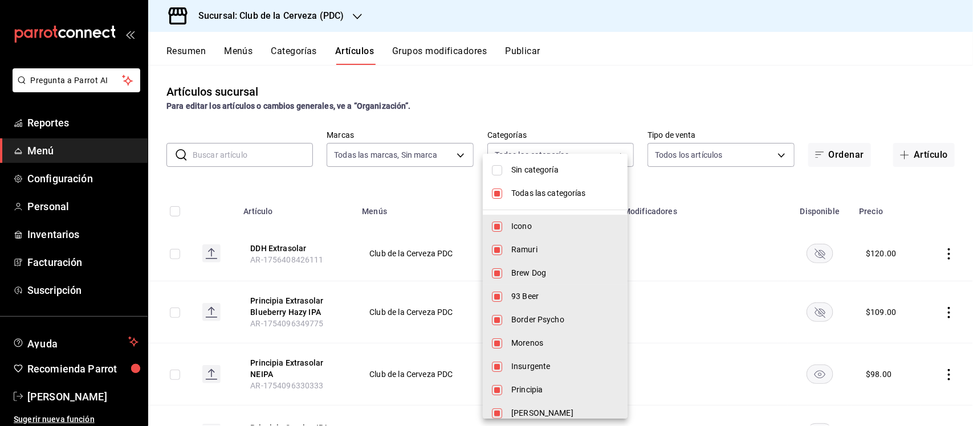
checkbox input "false"
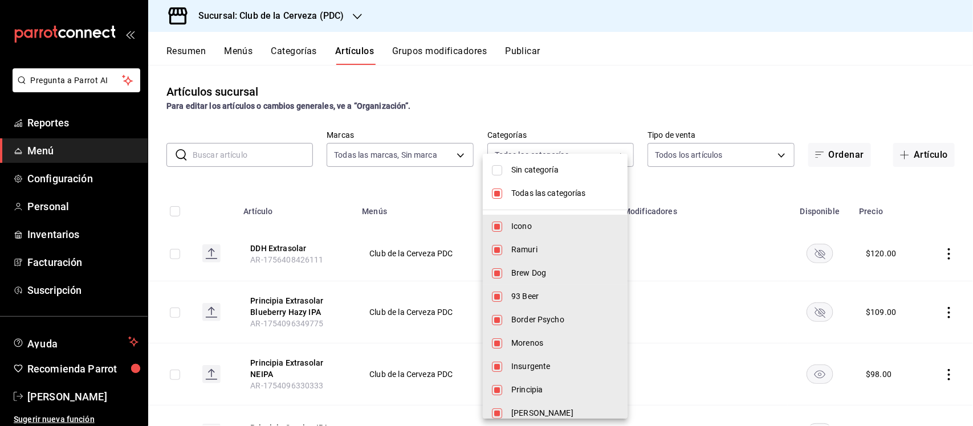
checkbox input "false"
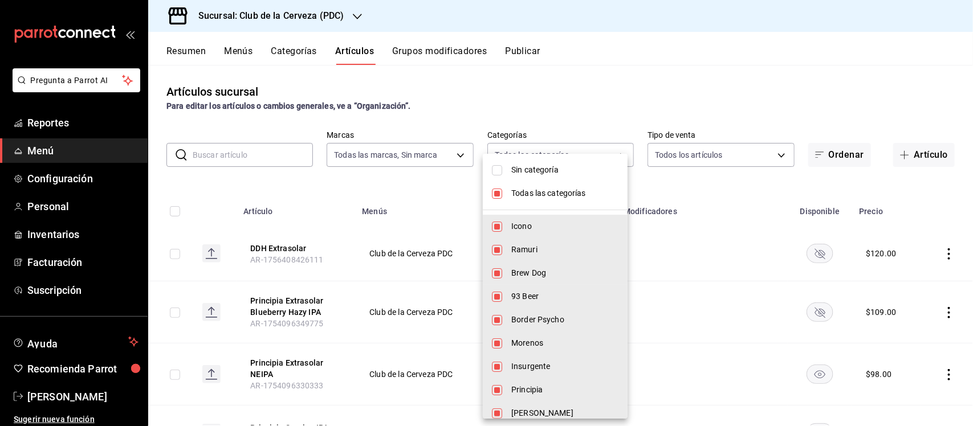
checkbox input "false"
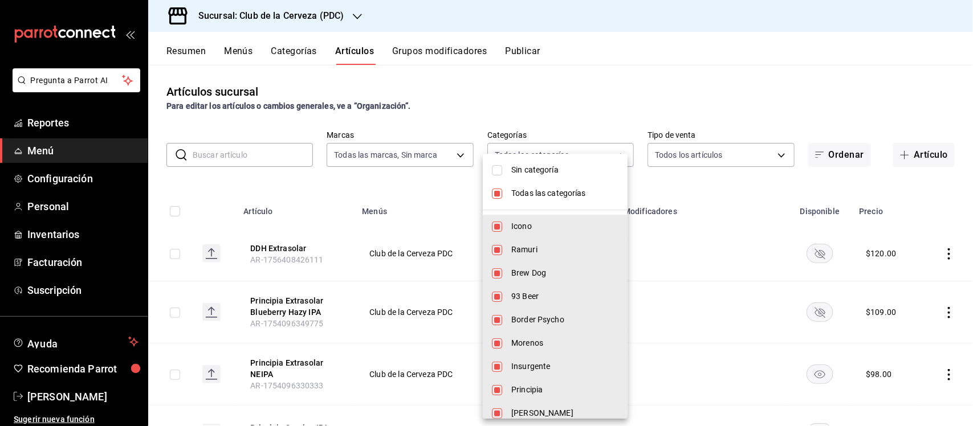
checkbox input "false"
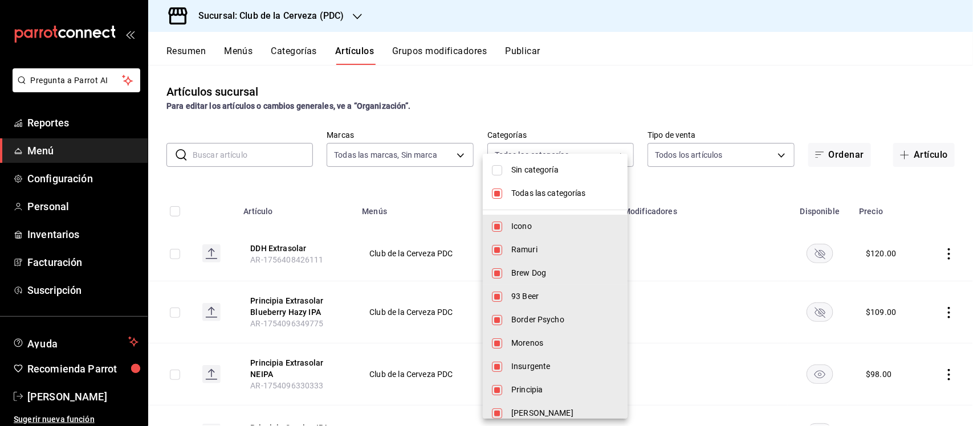
checkbox input "false"
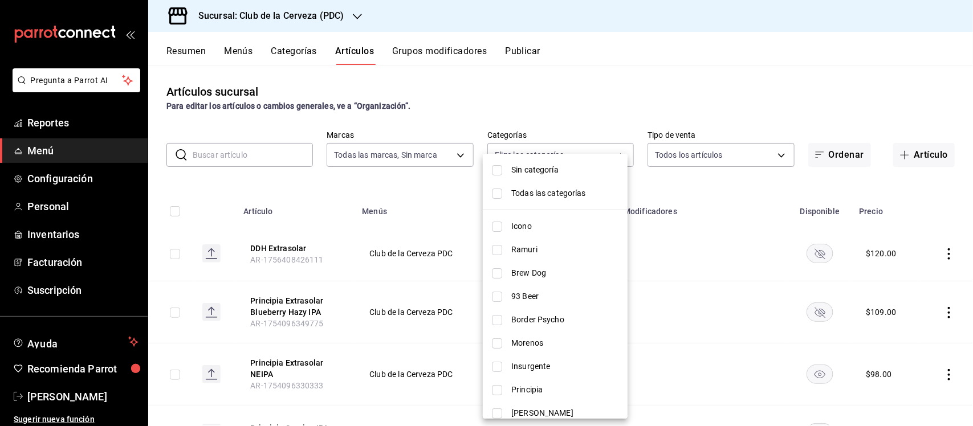
scroll to position [71, 0]
click at [525, 365] on span "Loba" at bounding box center [564, 366] width 107 height 12
type input "0e47a1c0-f1e0-41e3-a941-aeb753e69447"
checkbox input "true"
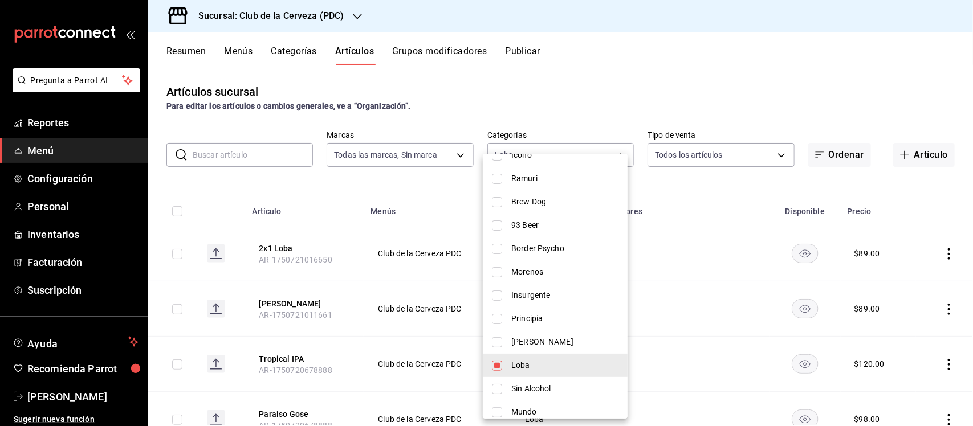
click at [411, 188] on div at bounding box center [486, 213] width 973 height 426
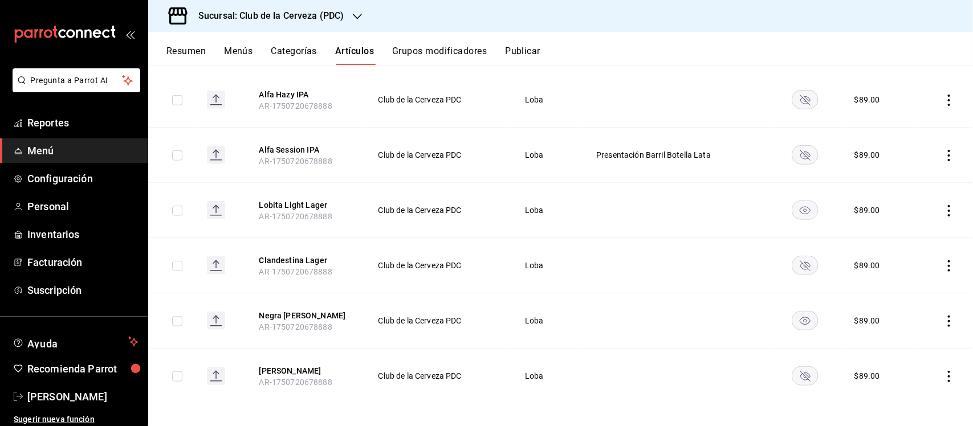
scroll to position [381, 0]
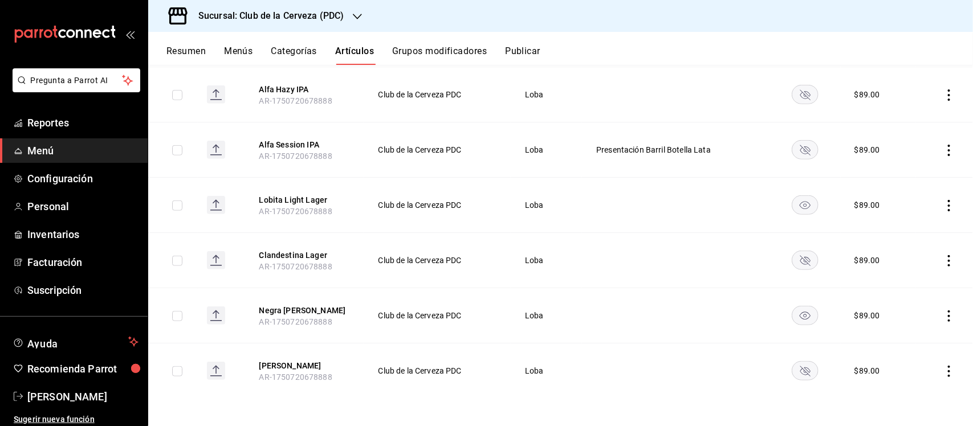
click at [799, 369] on rect "availability-product" at bounding box center [806, 370] width 26 height 19
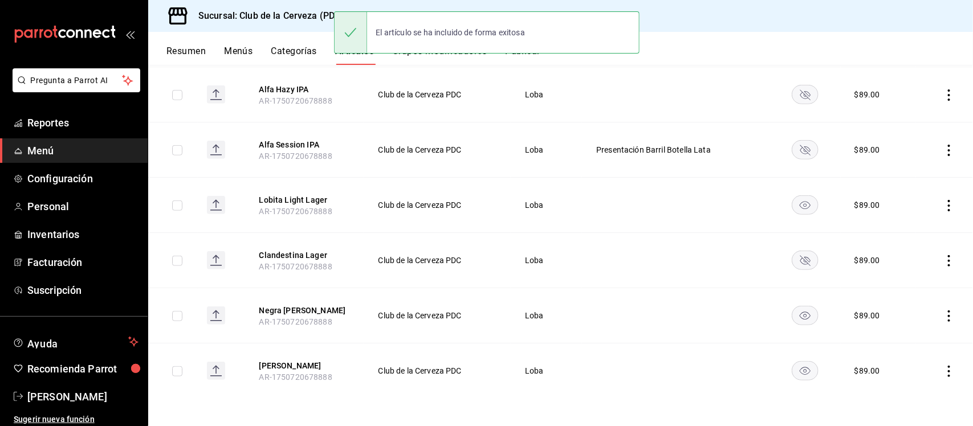
click at [944, 368] on icon "actions" at bounding box center [949, 371] width 11 height 11
click at [923, 352] on li "Editar" at bounding box center [894, 349] width 68 height 23
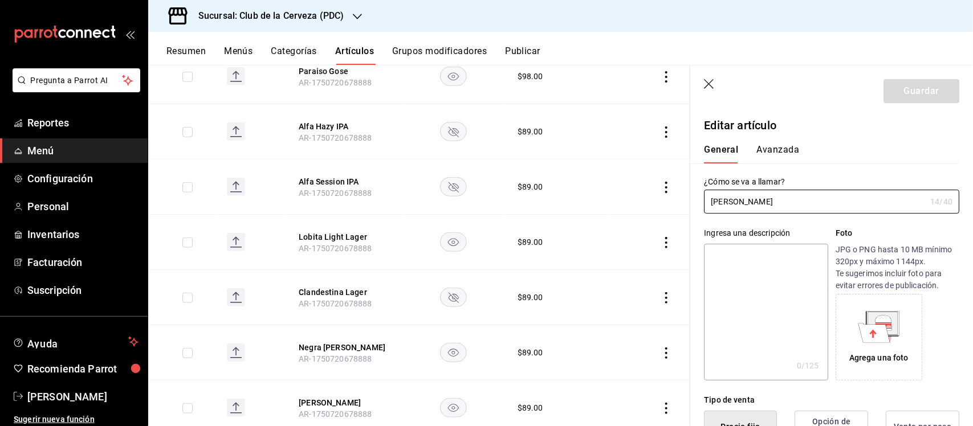
type input "$89.00"
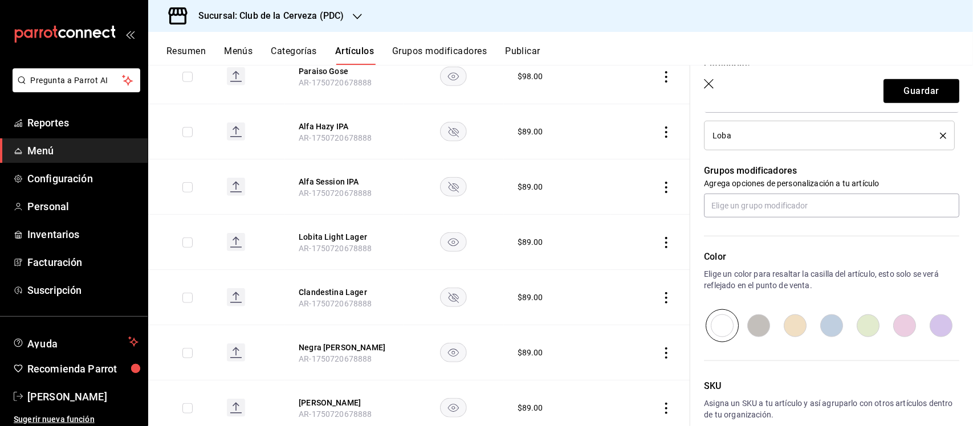
scroll to position [499, 0]
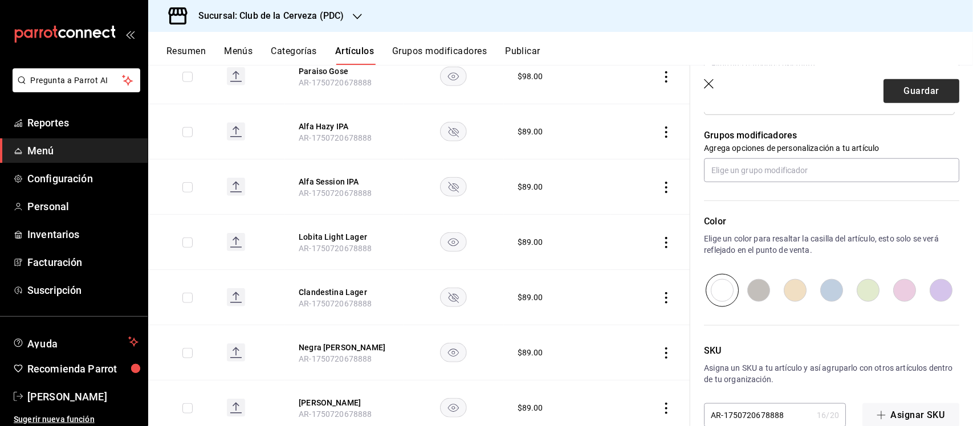
type input "General Lobo II Italian Pilsner Barril"
click at [916, 89] on button "Guardar" at bounding box center [922, 91] width 76 height 24
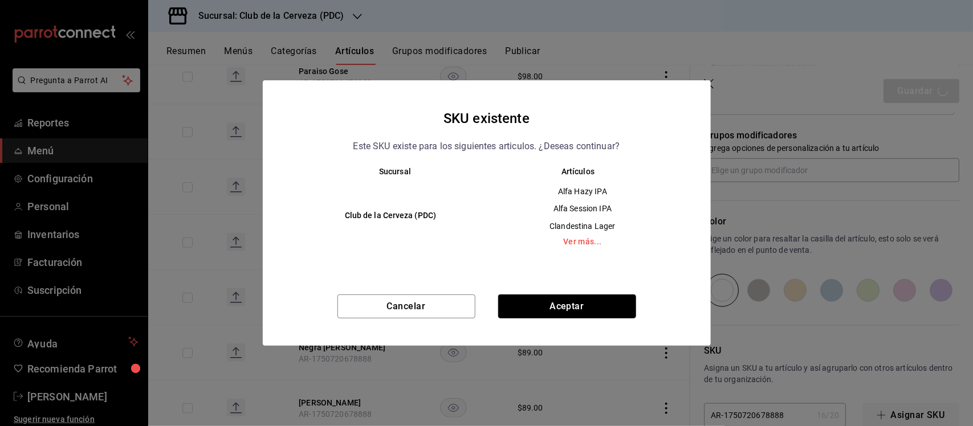
click at [602, 303] on button "Aceptar" at bounding box center [567, 307] width 138 height 24
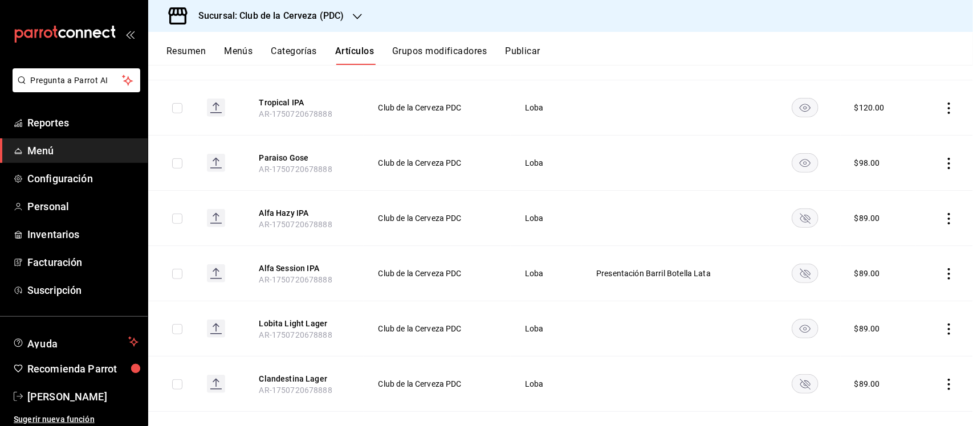
scroll to position [245, 0]
